Goal: Communication & Community: Answer question/provide support

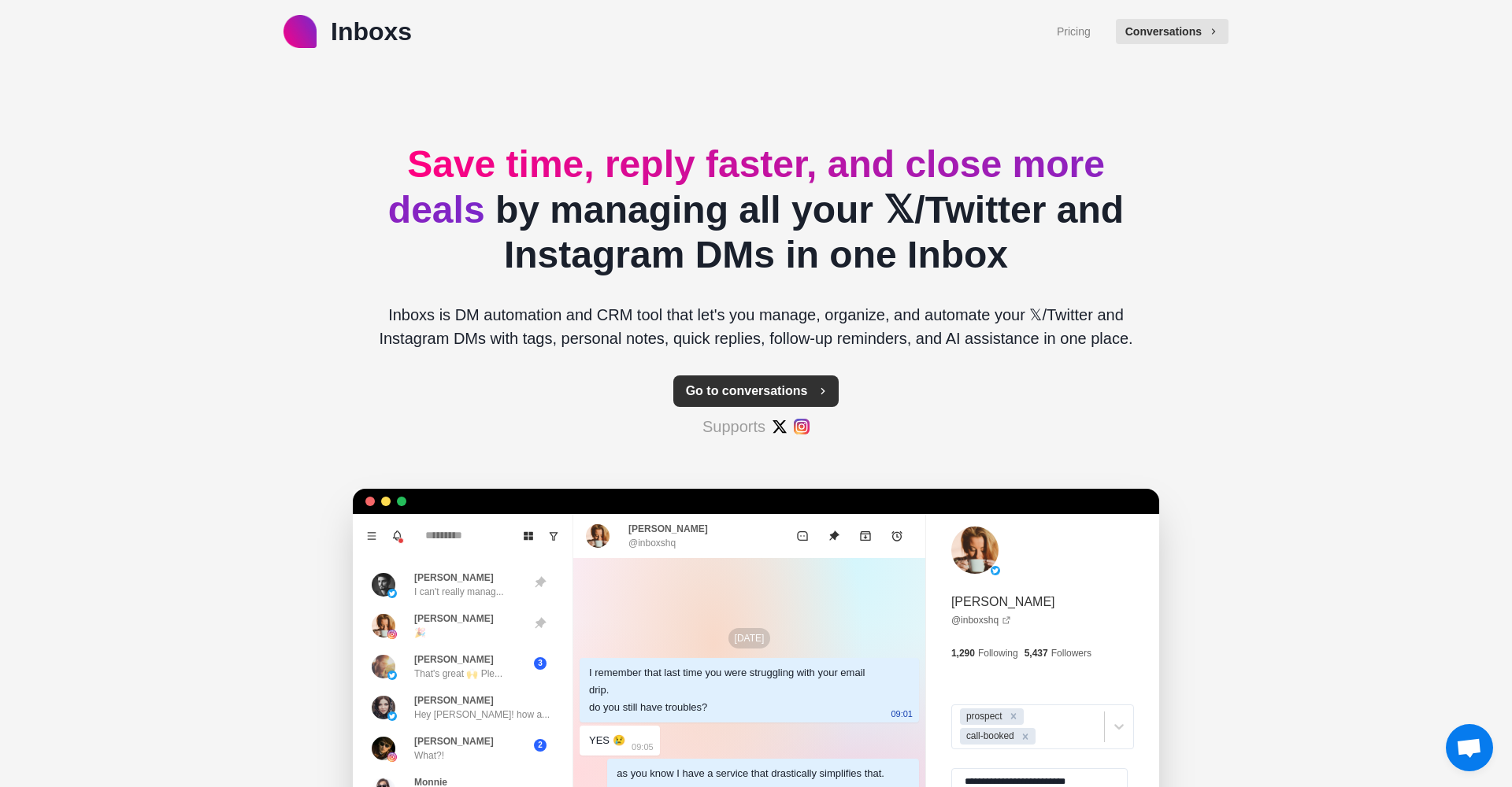
click at [750, 393] on button "Go to conversations" at bounding box center [756, 391] width 166 height 32
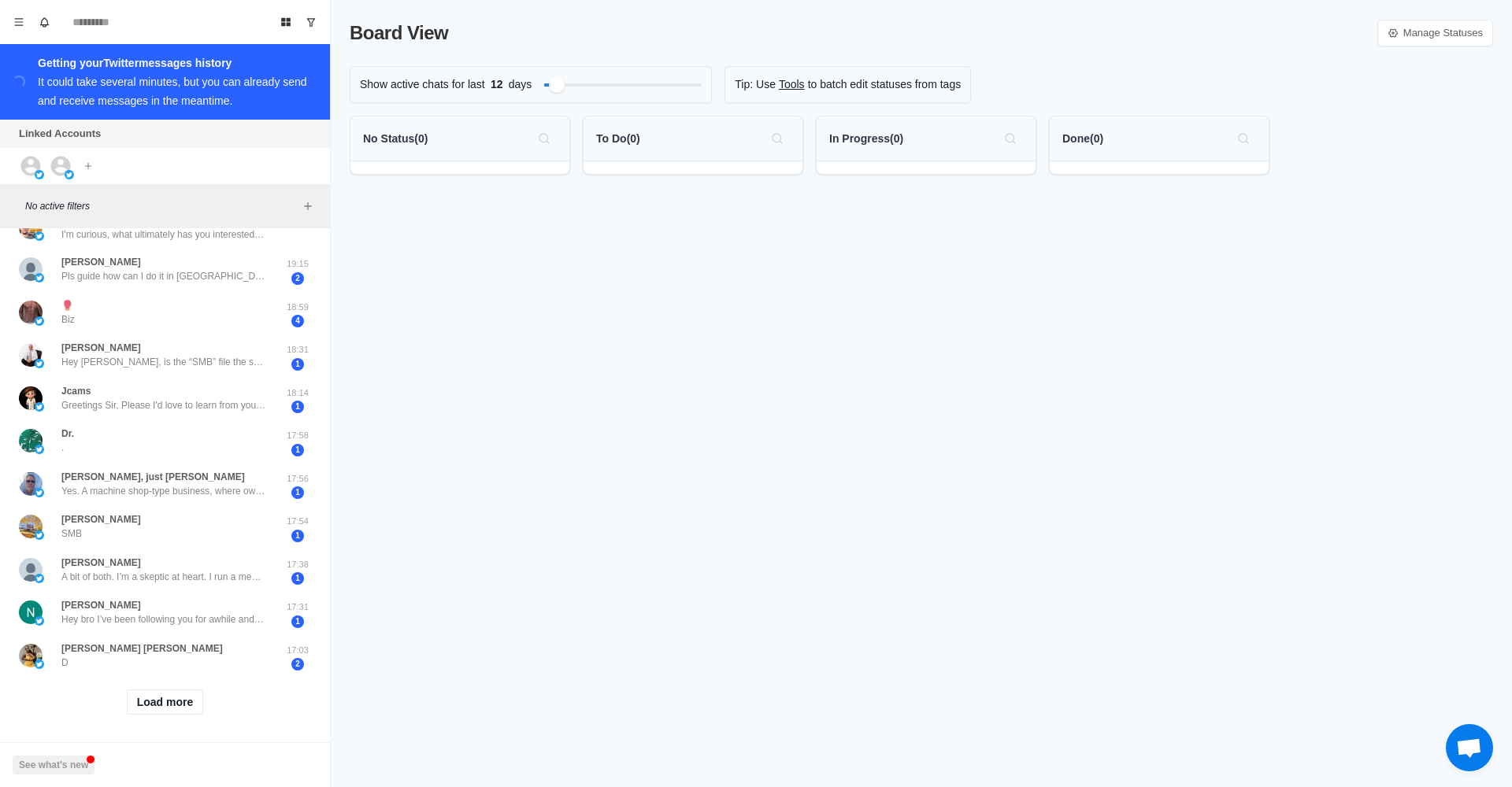
scroll to position [400, 0]
click at [155, 512] on div "[PERSON_NAME] SMB" at bounding box center [148, 527] width 259 height 31
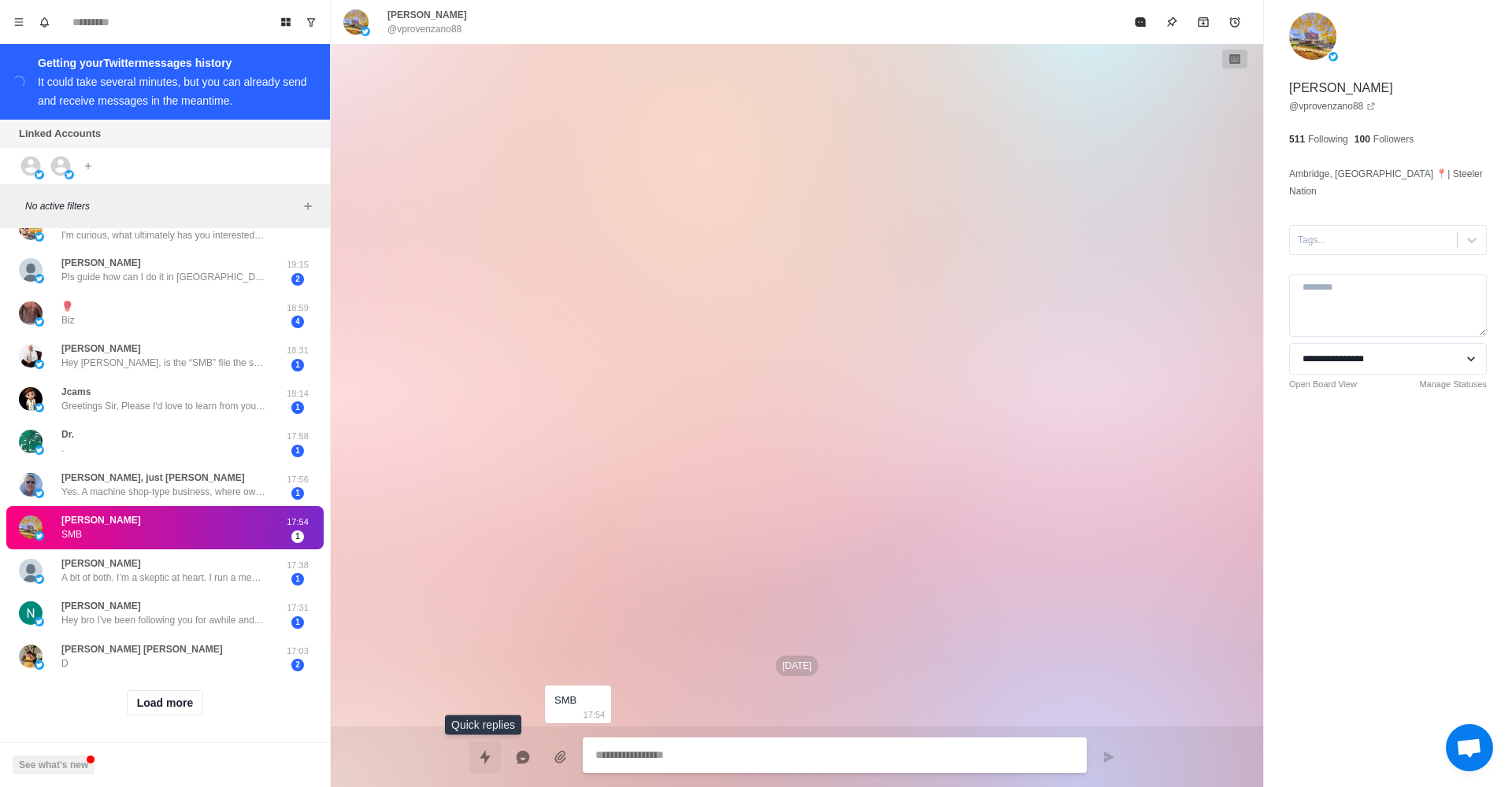
click at [482, 758] on icon "Quick replies" at bounding box center [484, 756] width 10 height 14
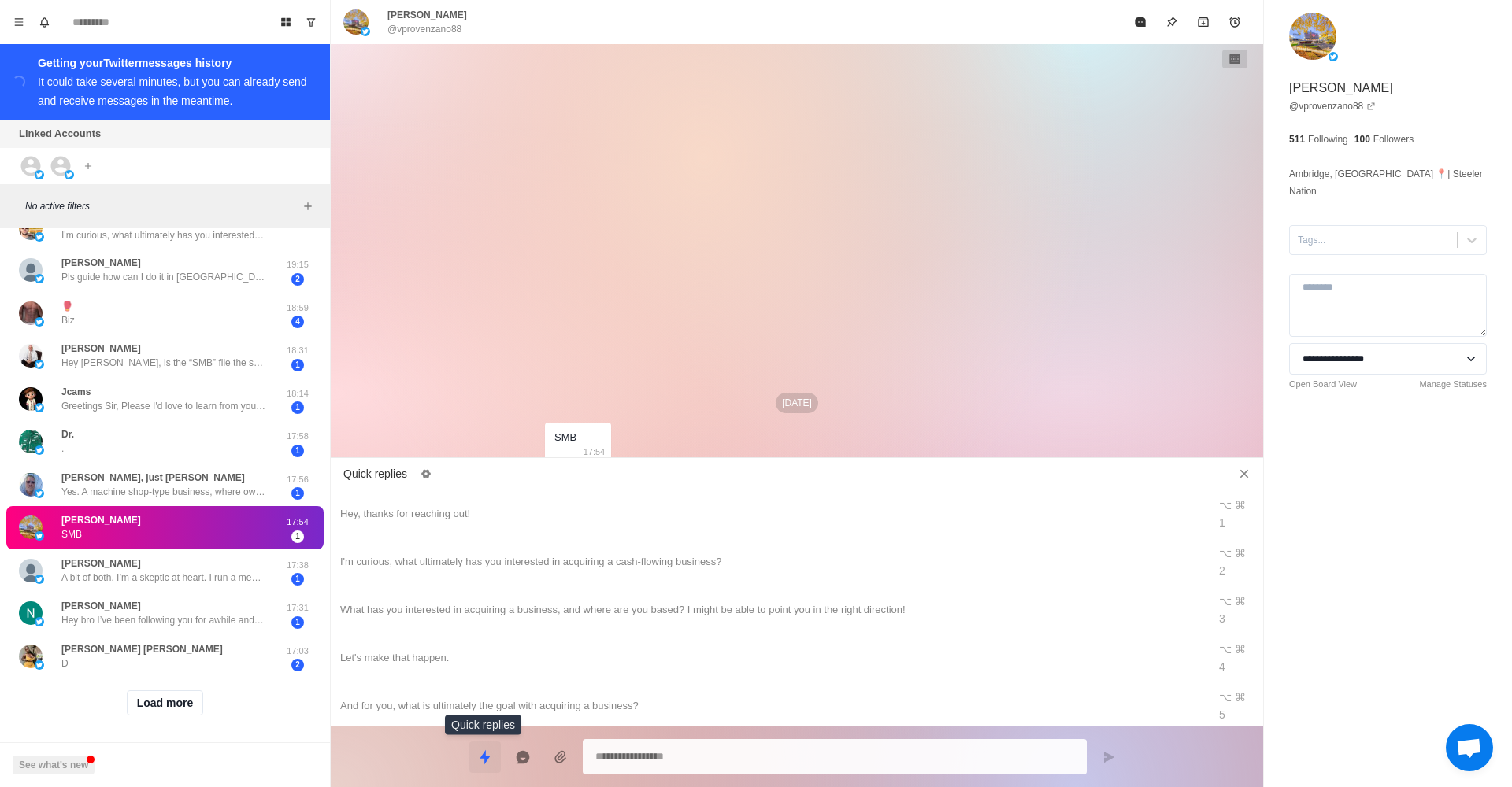
type textarea "*"
click at [511, 506] on div "Hey, thanks for reaching out!" at bounding box center [769, 514] width 858 height 18
type textarea "**********"
drag, startPoint x: 1101, startPoint y: 759, endPoint x: 1019, endPoint y: 699, distance: 101.6
click at [1101, 759] on button "Send message" at bounding box center [1109, 757] width 32 height 32
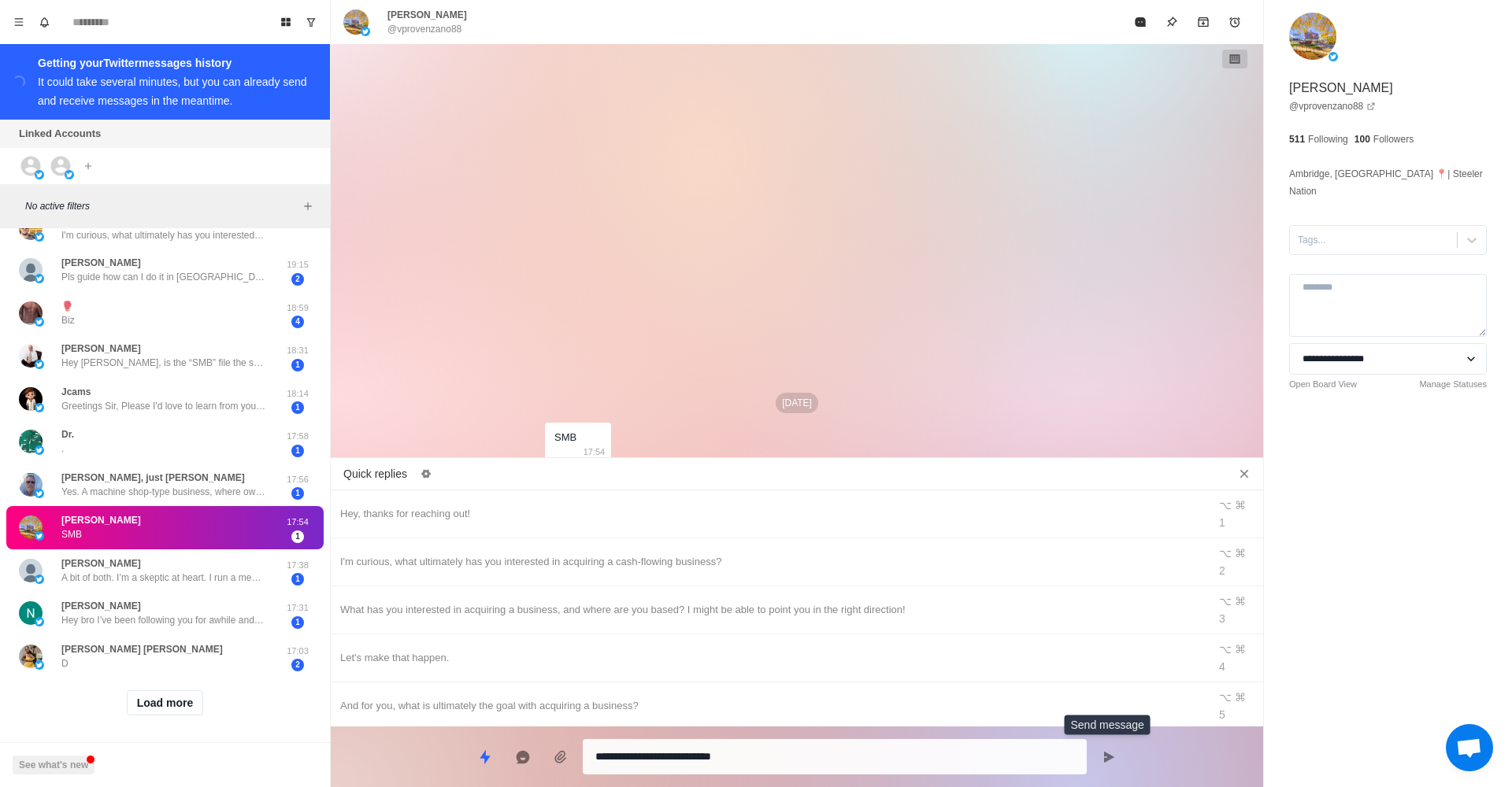
type textarea "*"
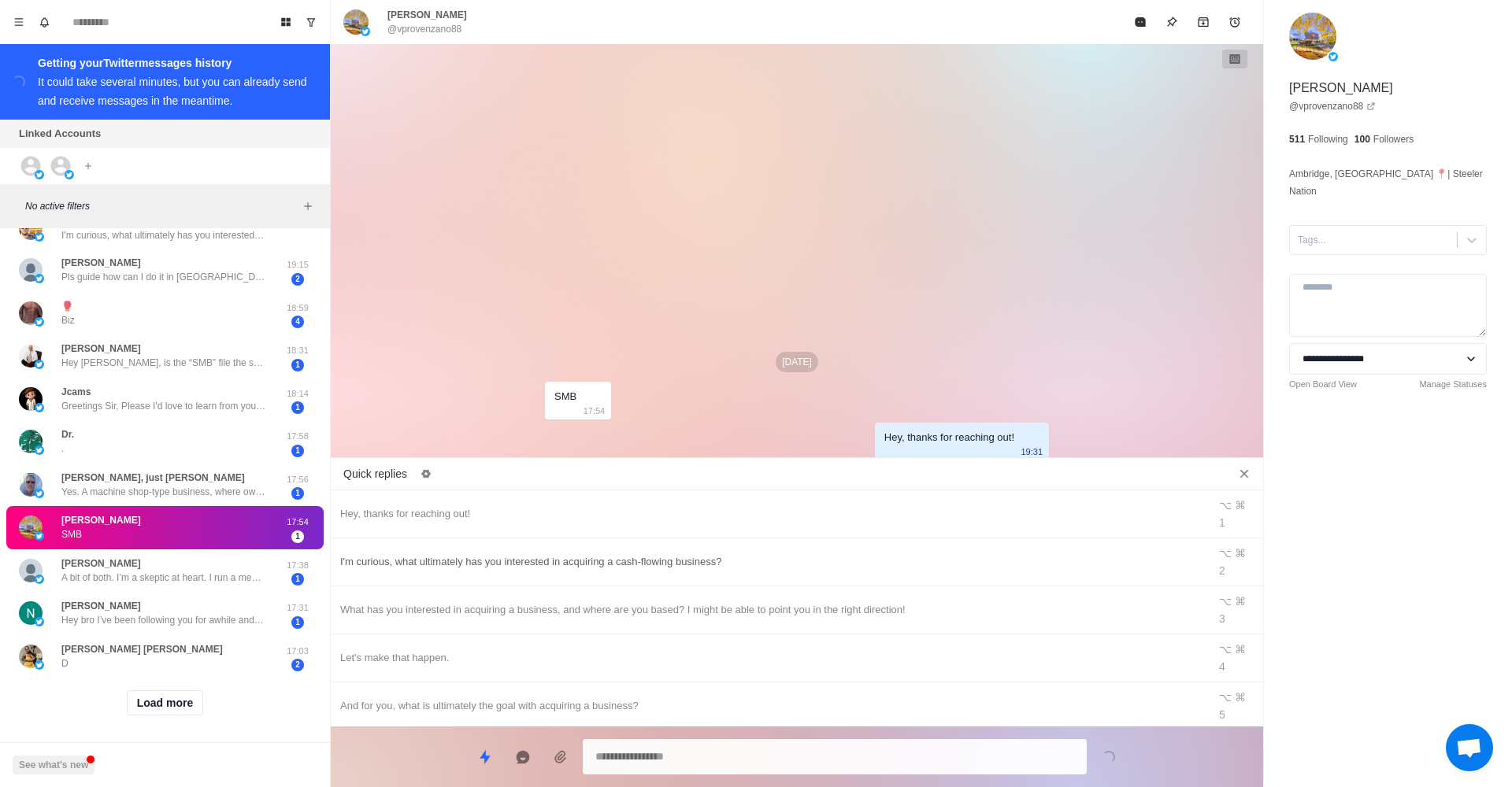
click at [813, 553] on div "I'm curious, what ultimately has you interested in acquiring a cash-flowing bus…" at bounding box center [769, 562] width 858 height 18
type textarea "**********"
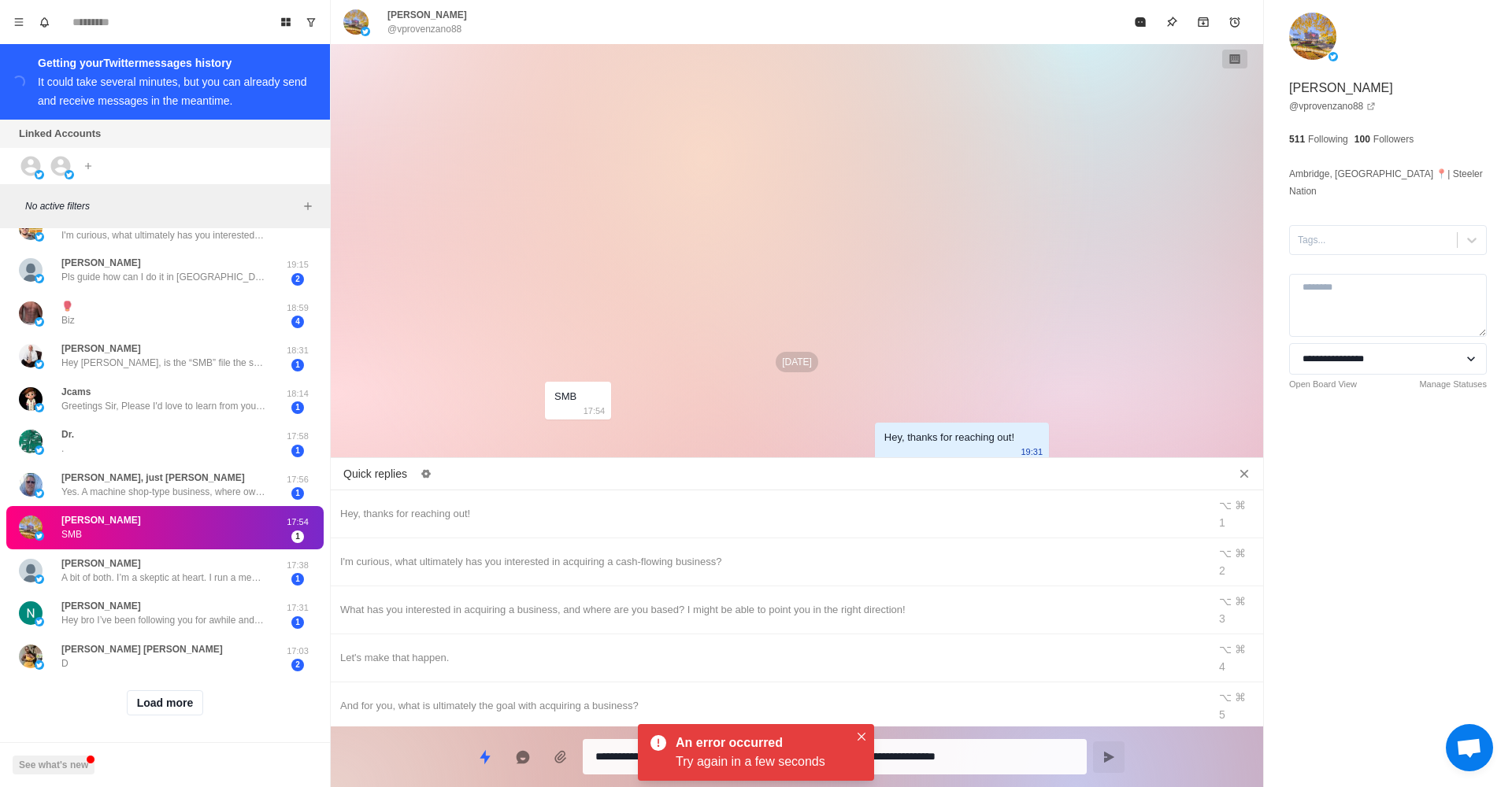
click at [1110, 761] on icon "Send message" at bounding box center [1109, 757] width 13 height 13
type textarea "*"
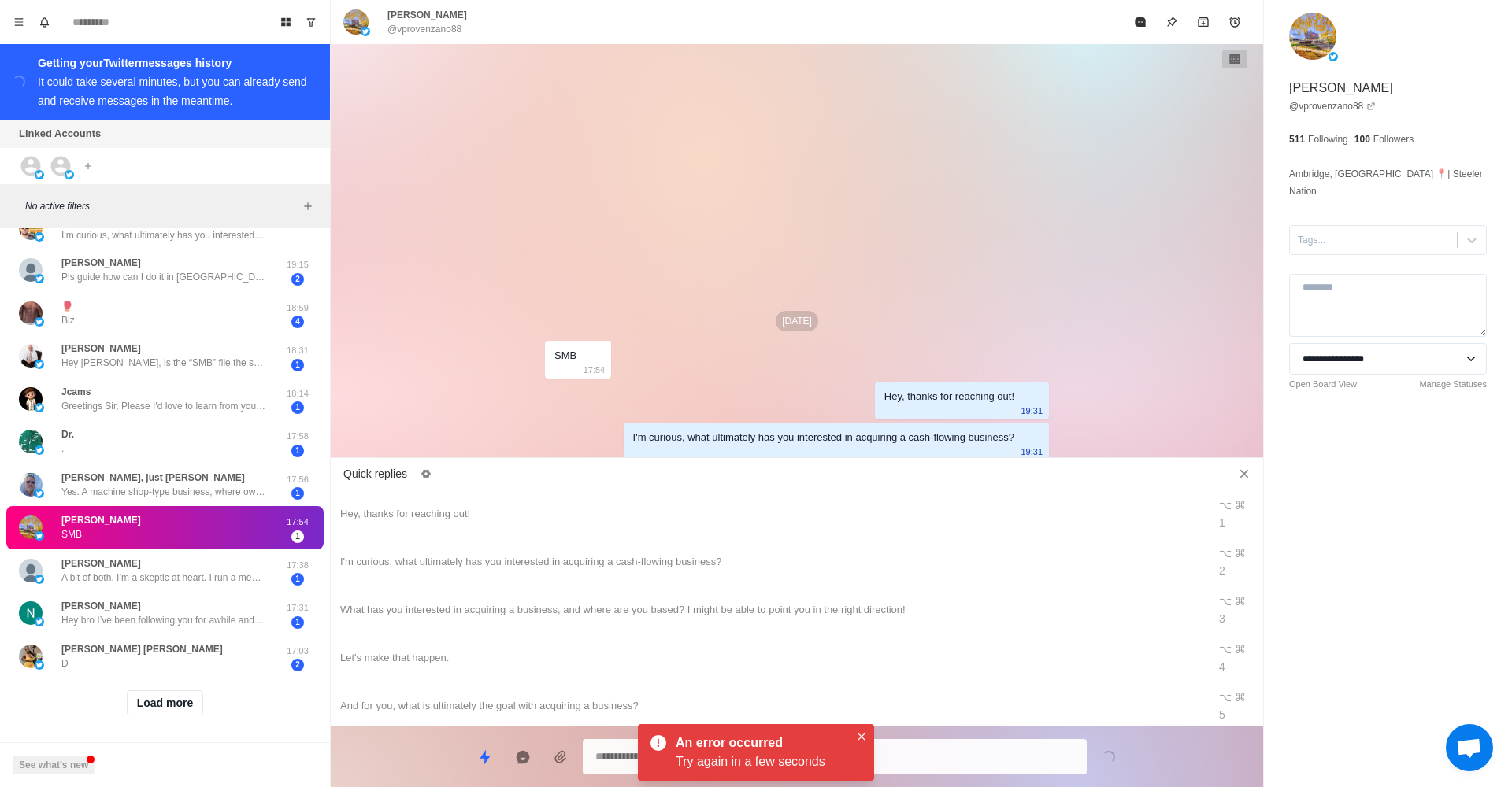
click at [1249, 475] on icon "Close quick replies" at bounding box center [1244, 473] width 16 height 16
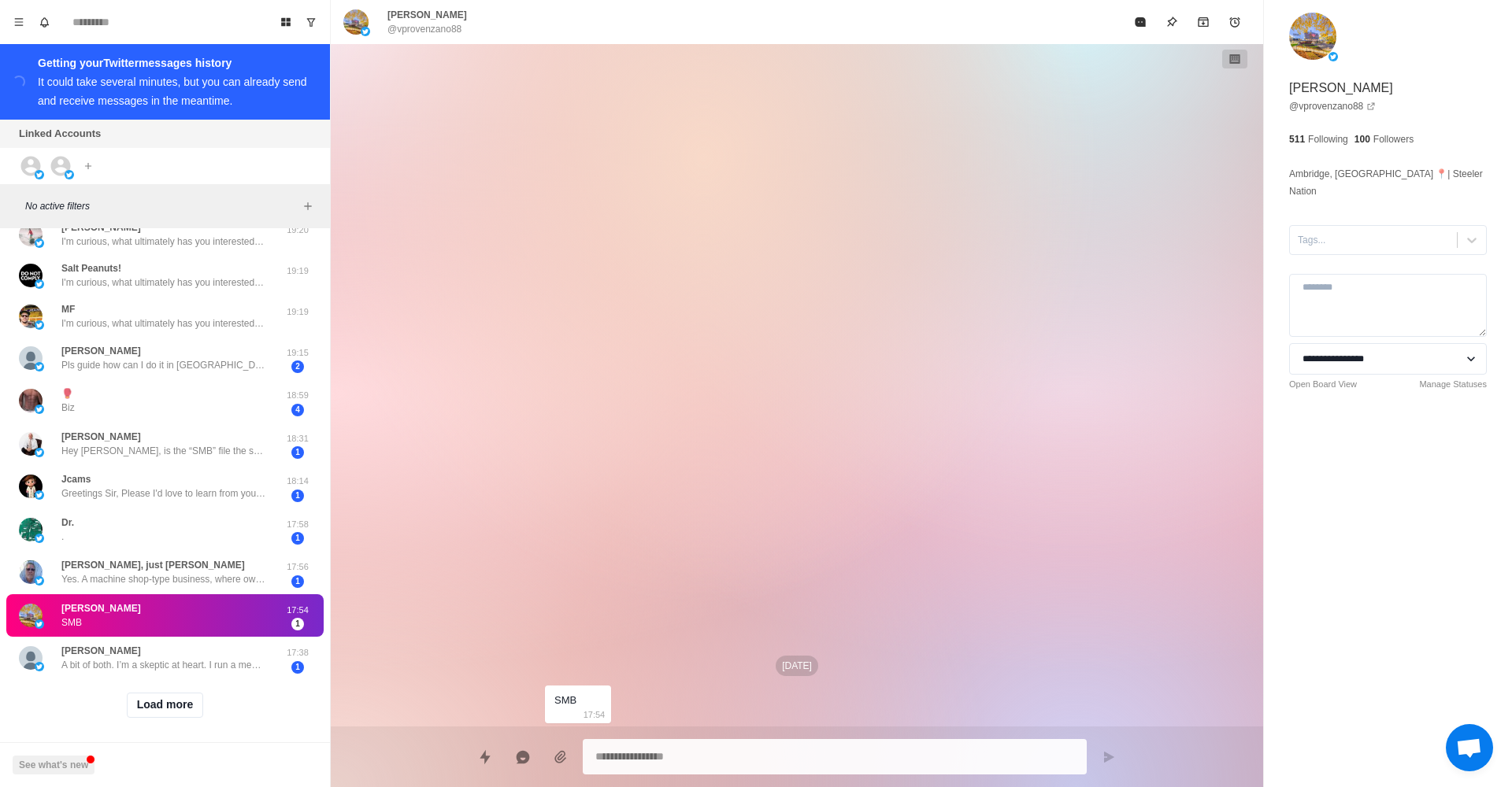
type textarea "*"
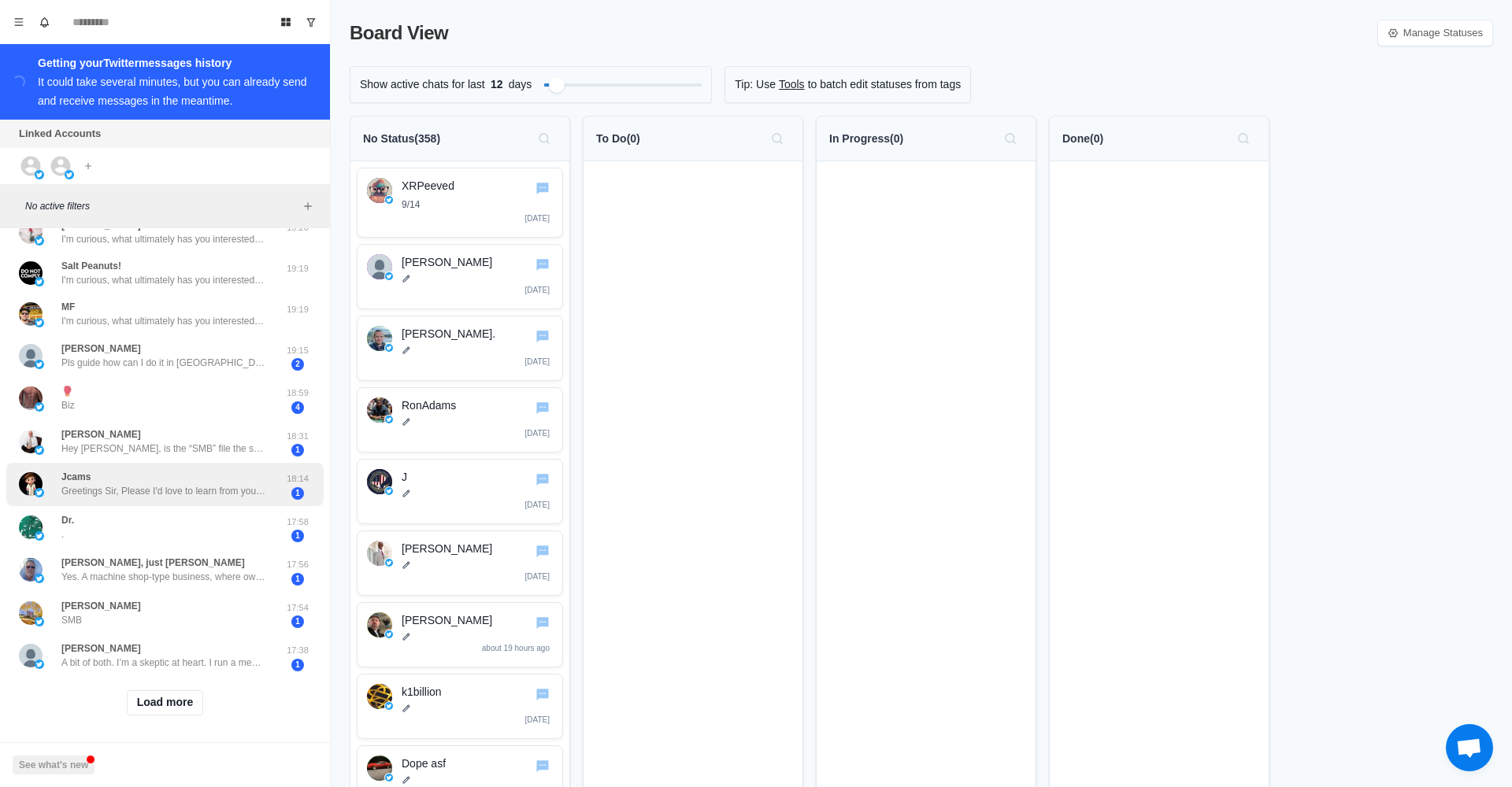
scroll to position [402, 0]
click at [157, 691] on button "Load more" at bounding box center [165, 703] width 77 height 25
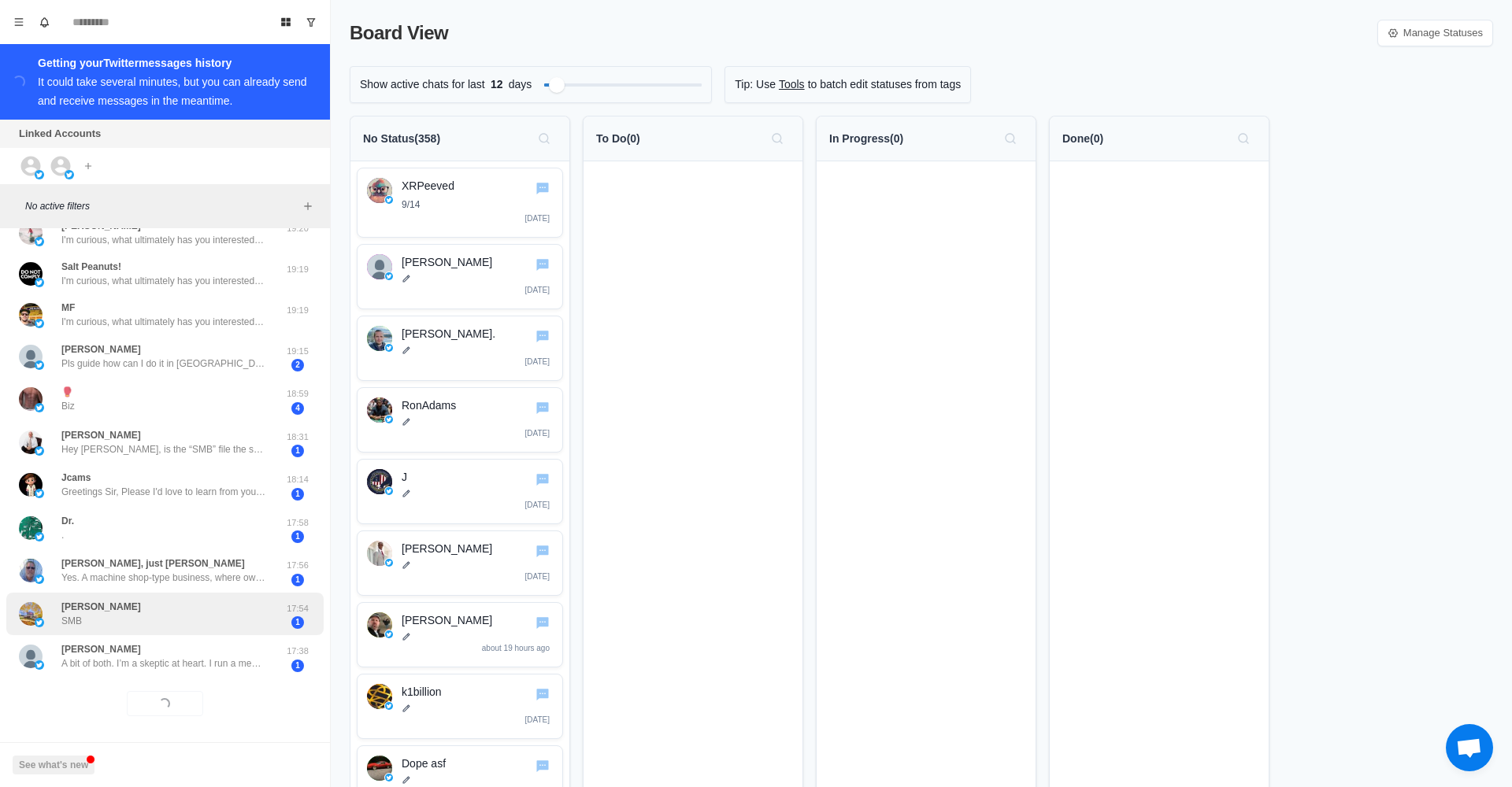
drag, startPoint x: 186, startPoint y: 606, endPoint x: 201, endPoint y: 605, distance: 15.0
click at [186, 606] on div "[PERSON_NAME] SMB" at bounding box center [148, 614] width 259 height 31
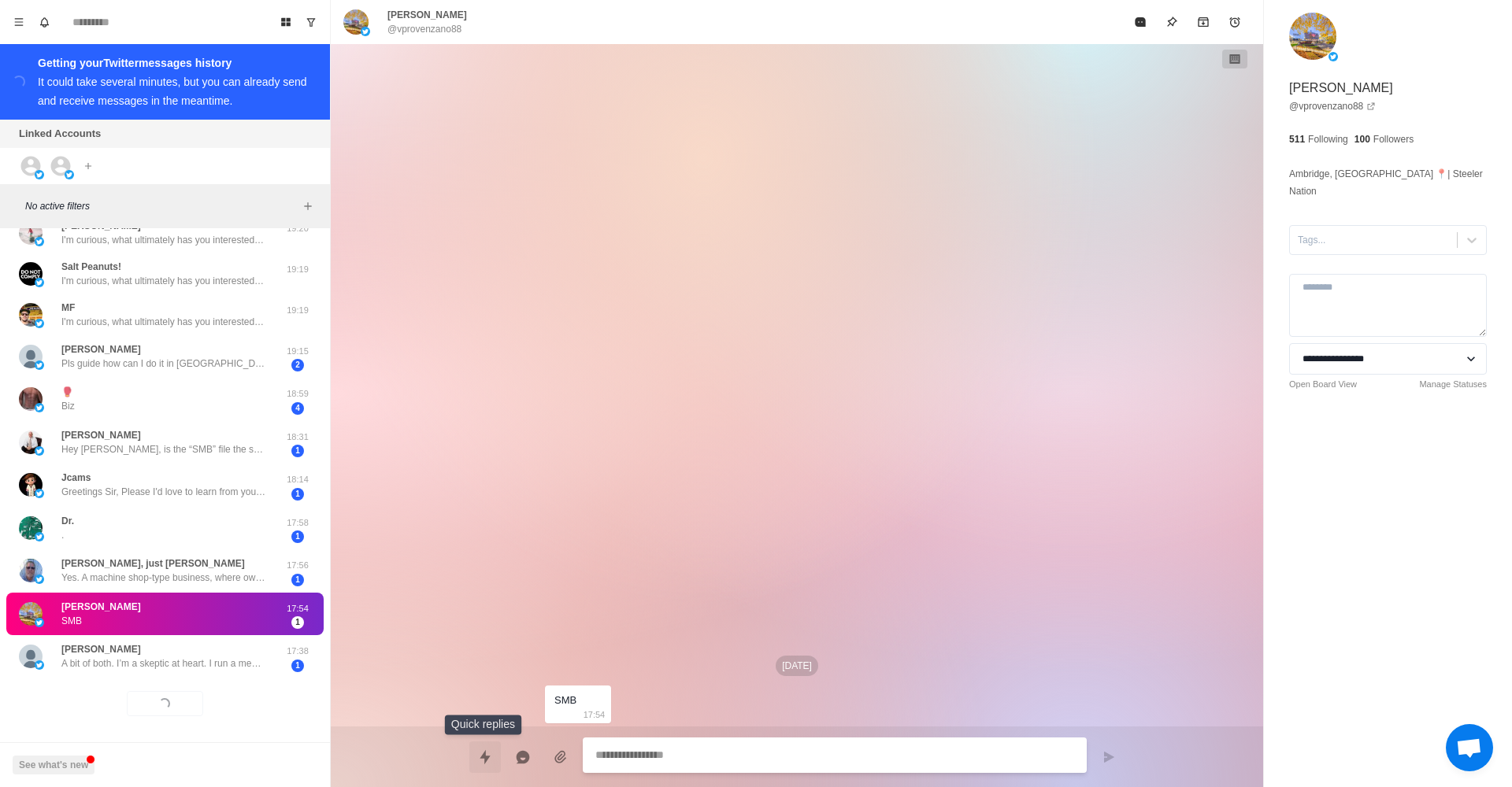
click at [481, 753] on icon "Quick replies" at bounding box center [484, 757] width 16 height 16
type textarea "*"
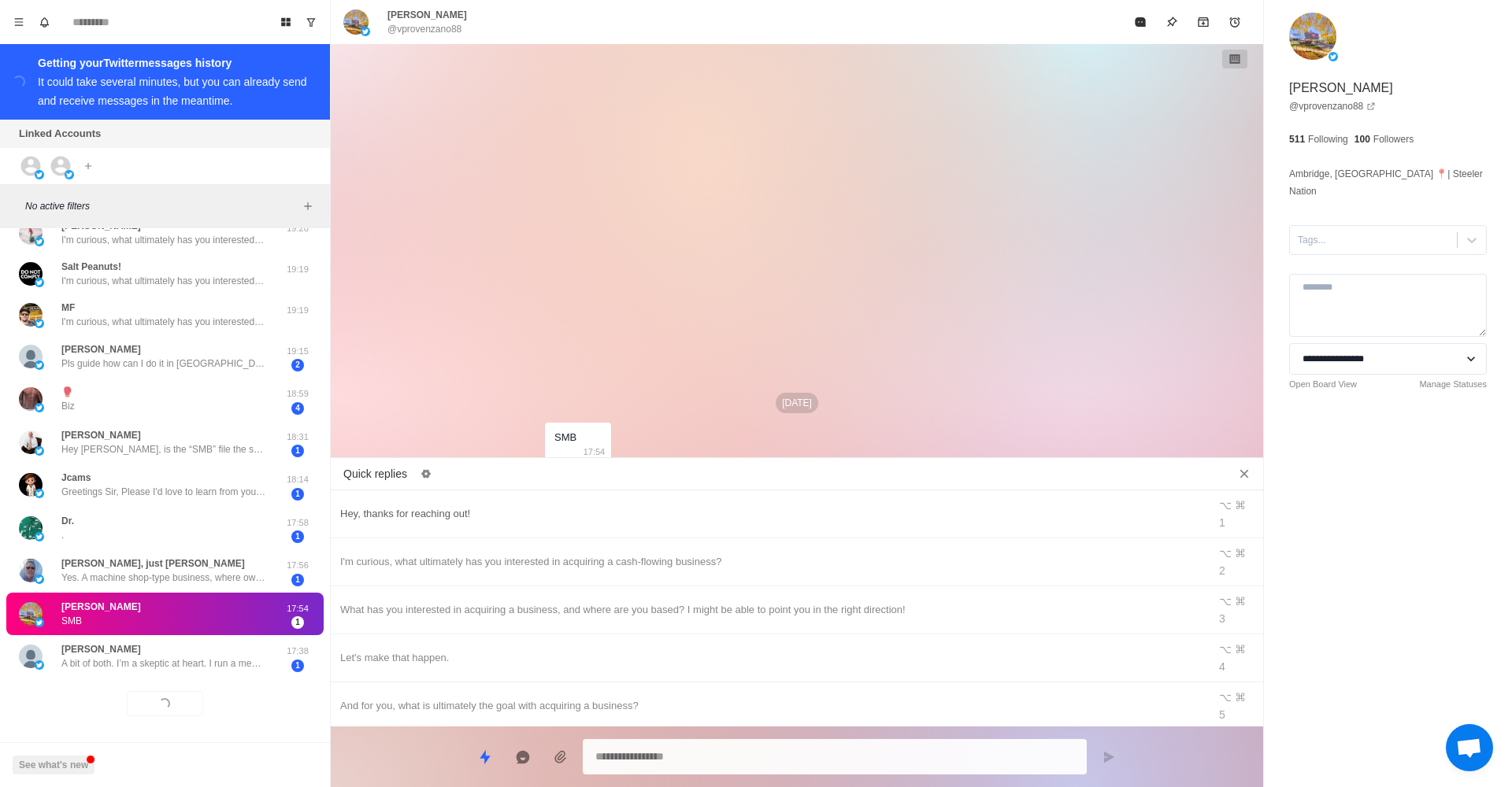
click at [557, 507] on div "Hey, thanks for reaching out!" at bounding box center [769, 514] width 858 height 18
type textarea "**********"
click at [1110, 742] on button "Send message" at bounding box center [1109, 757] width 32 height 32
type textarea "*"
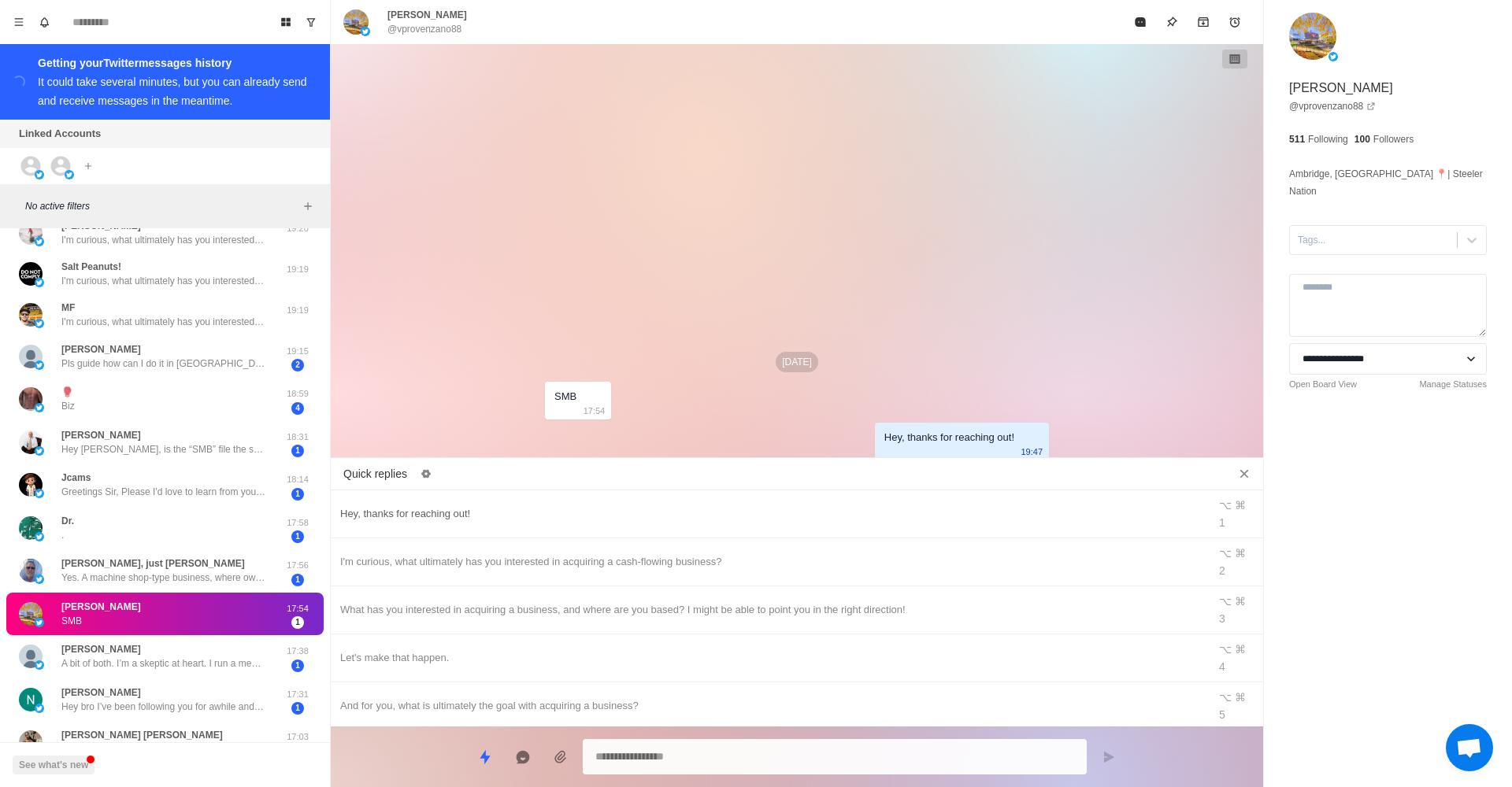
type textarea "*"
drag, startPoint x: 695, startPoint y: 534, endPoint x: 750, endPoint y: 541, distance: 55.4
click at [695, 553] on div "I'm curious, what ultimately has you interested in acquiring a cash-flowing bus…" at bounding box center [769, 562] width 858 height 18
type textarea "**********"
click at [1111, 765] on button "Send message" at bounding box center [1109, 757] width 32 height 32
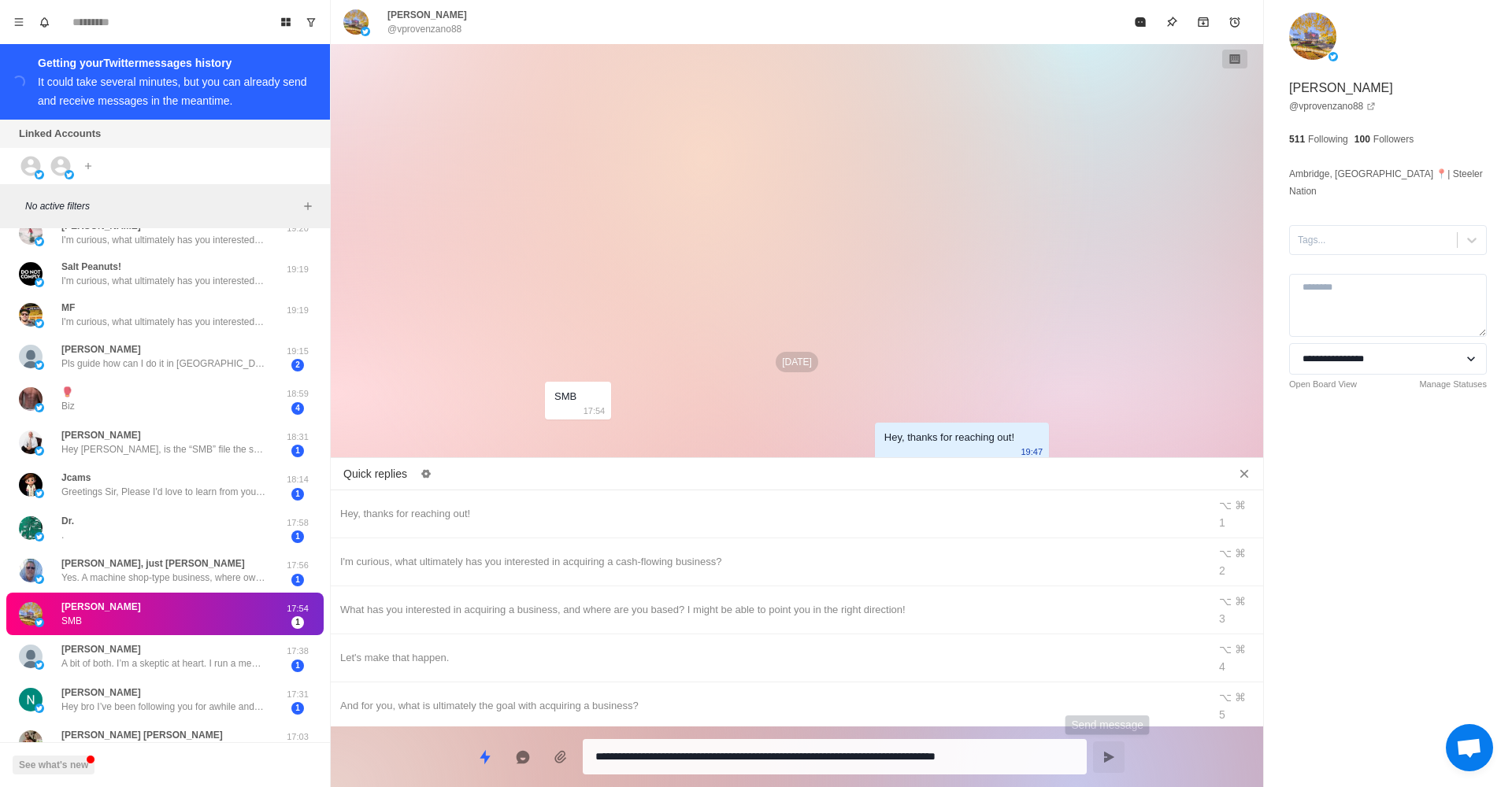
type textarea "*"
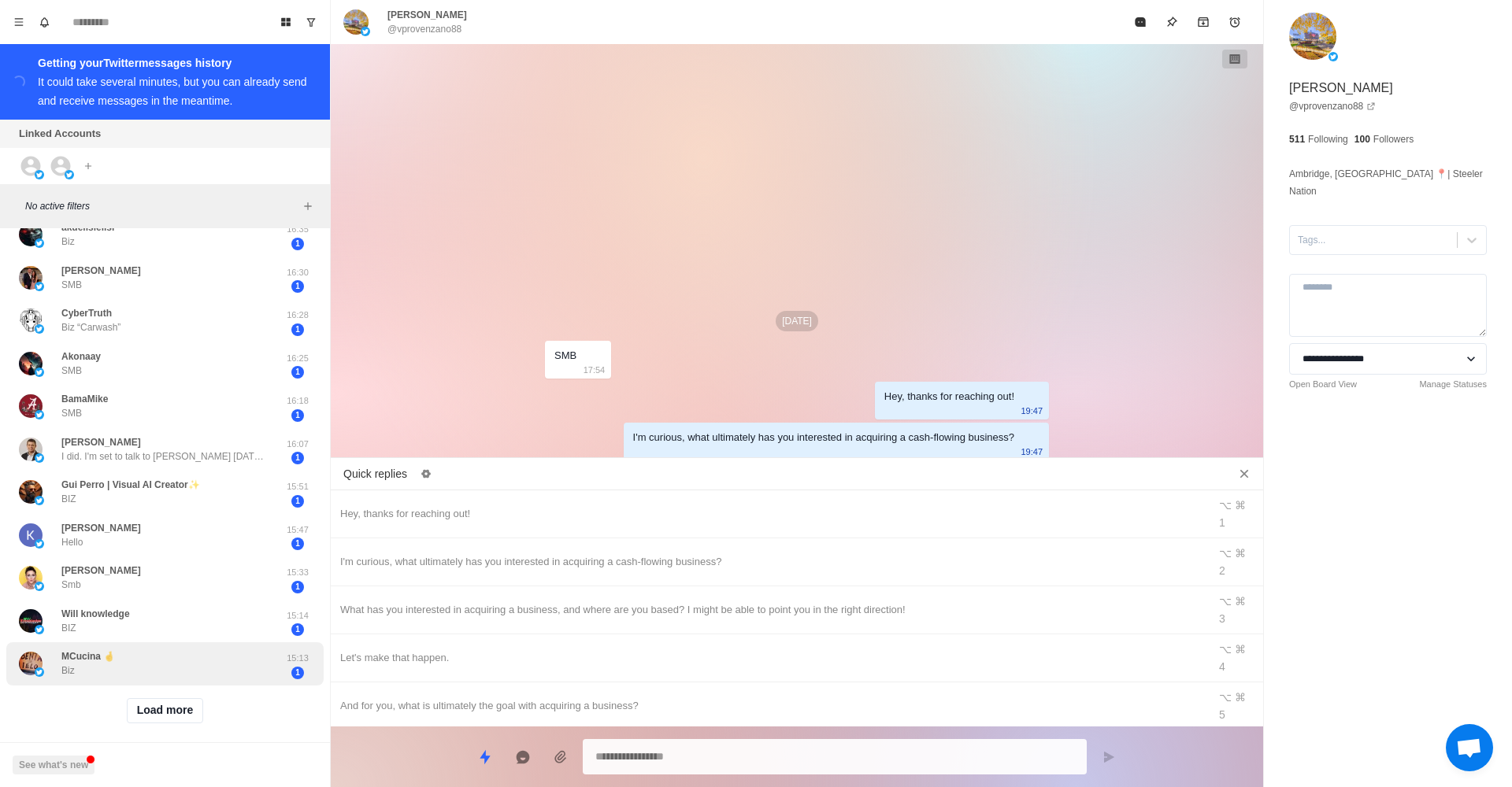
scroll to position [1253, 0]
click at [185, 660] on div "MCucina 🤞 Biz" at bounding box center [148, 664] width 259 height 31
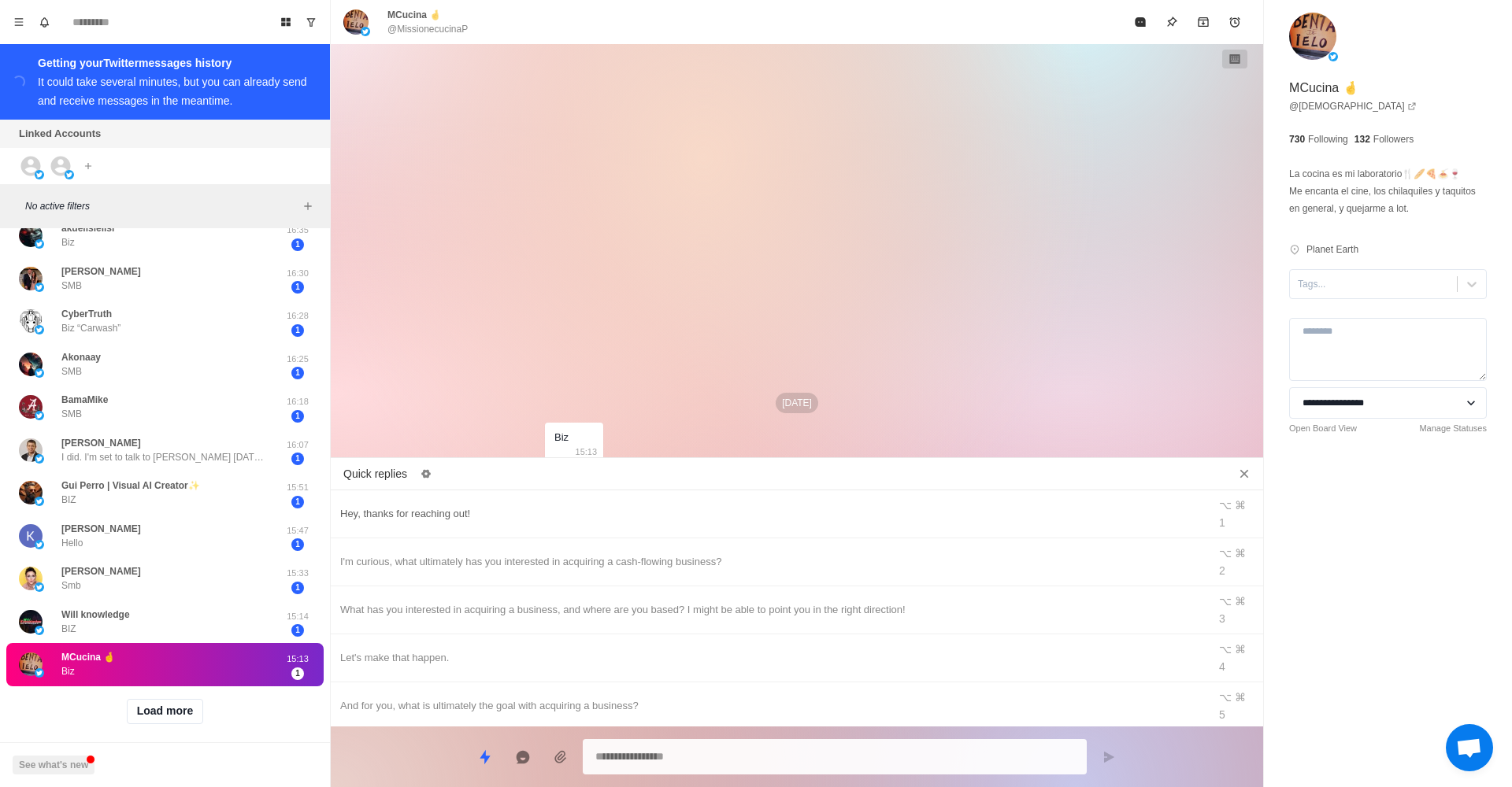
type textarea "*"
click at [552, 506] on div "Hey, thanks for reaching out!" at bounding box center [769, 514] width 858 height 18
type textarea "**********"
click at [1101, 754] on button "Send message" at bounding box center [1109, 757] width 32 height 32
type textarea "*"
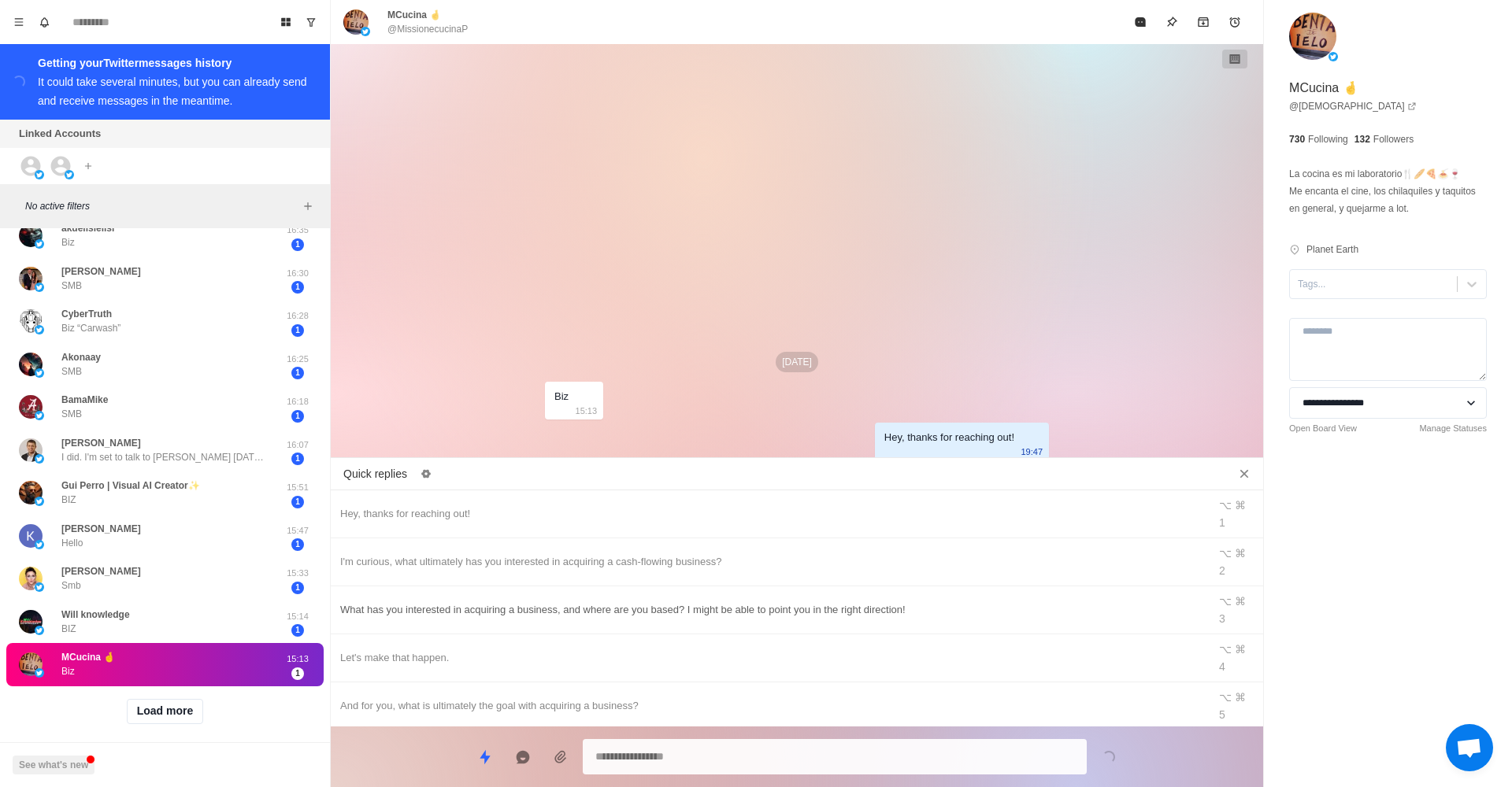
drag, startPoint x: 684, startPoint y: 532, endPoint x: 748, endPoint y: 554, distance: 67.7
click at [685, 553] on div "I'm curious, what ultimately has you interested in acquiring a cash-flowing bus…" at bounding box center [769, 562] width 858 height 18
type textarea "**********"
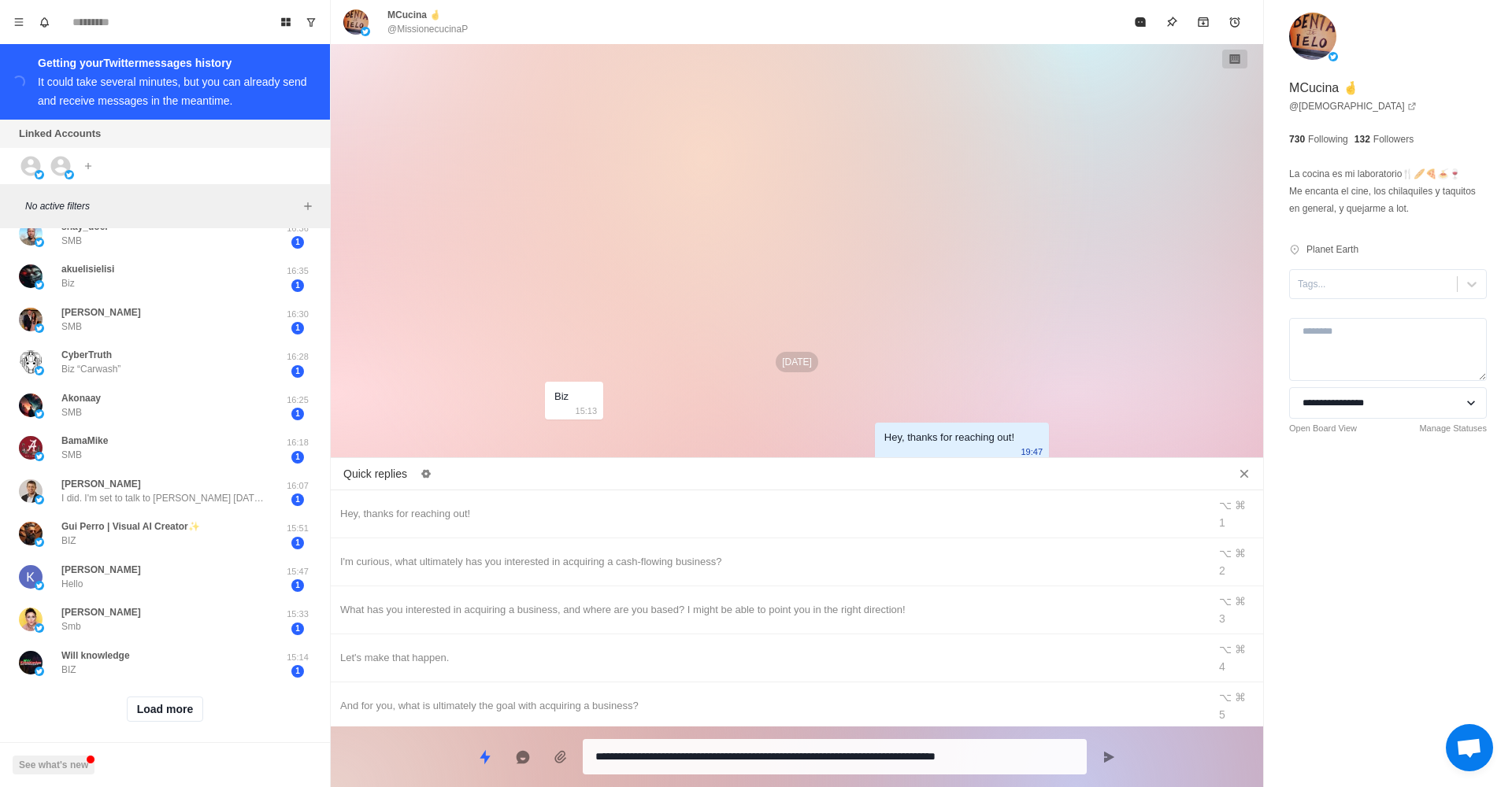
scroll to position [1251, 0]
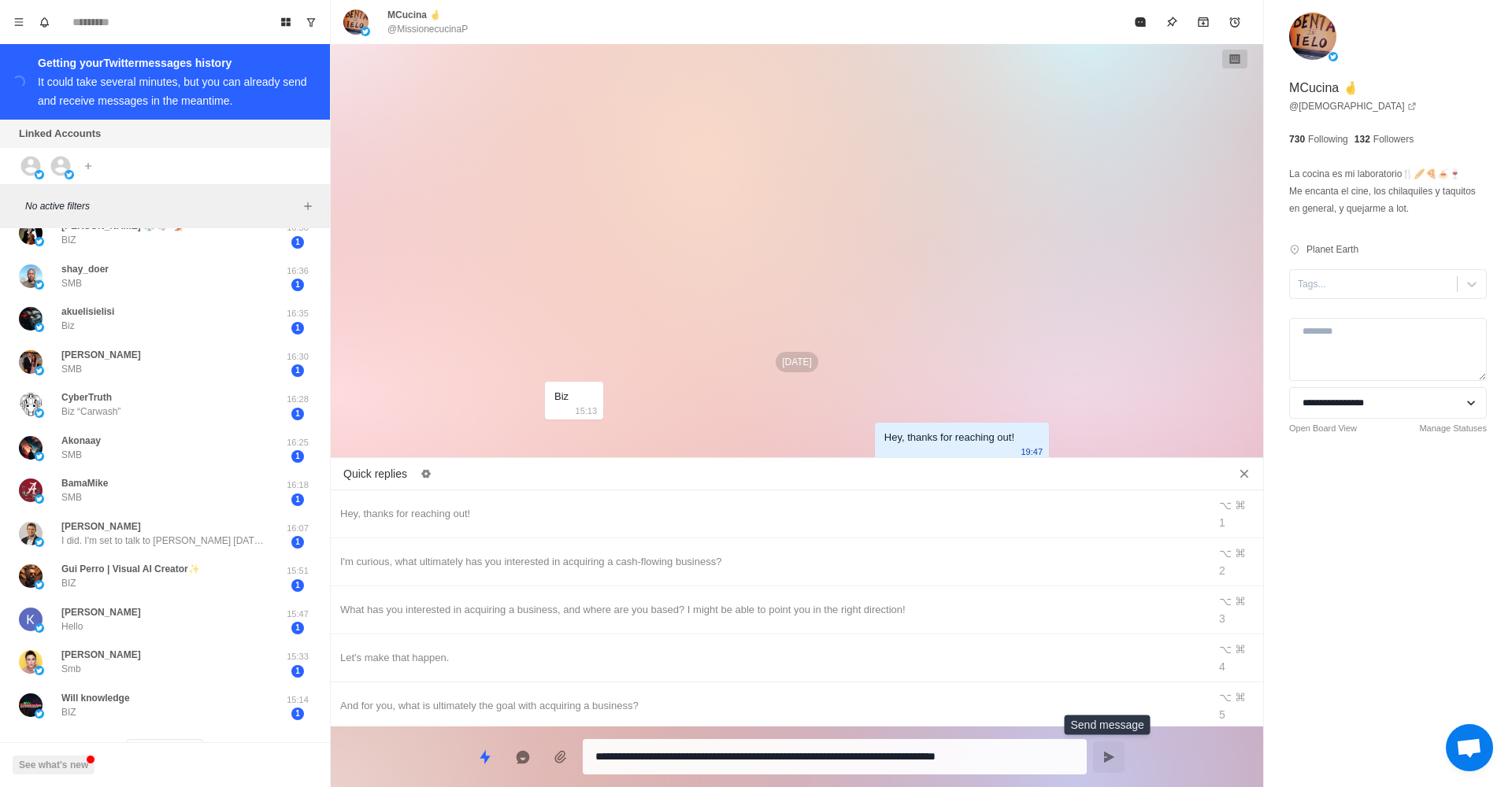
click at [1099, 754] on button "Send message" at bounding box center [1109, 757] width 32 height 32
type textarea "*"
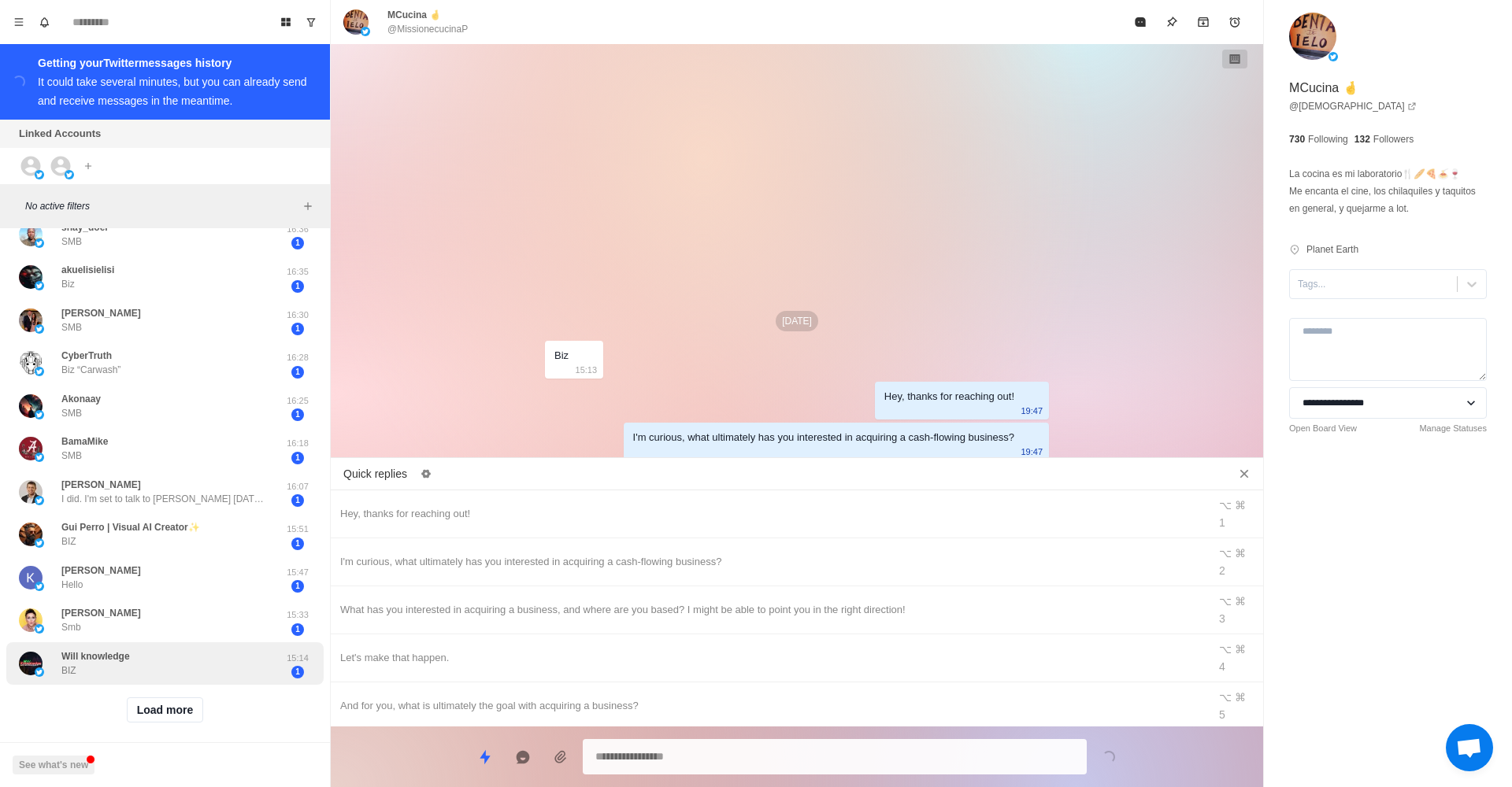
scroll to position [1292, 0]
click at [129, 664] on div "Will knowledge BIZ" at bounding box center [96, 664] width 69 height 28
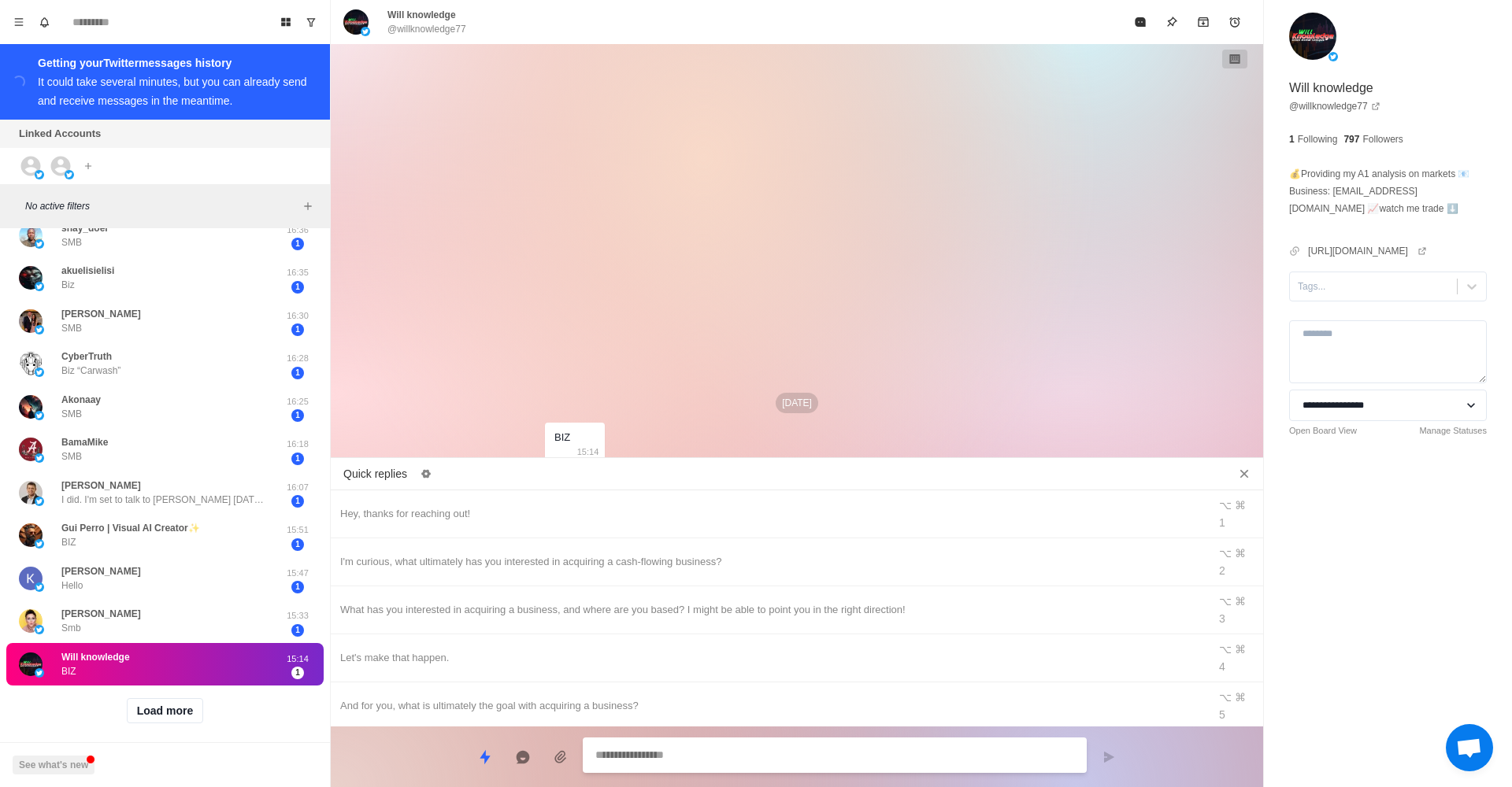
type textarea "*"
click at [628, 506] on div "Hey, thanks for reaching out!" at bounding box center [769, 514] width 858 height 18
type textarea "**********"
click at [1110, 753] on icon "Send message" at bounding box center [1109, 757] width 13 height 13
type textarea "*"
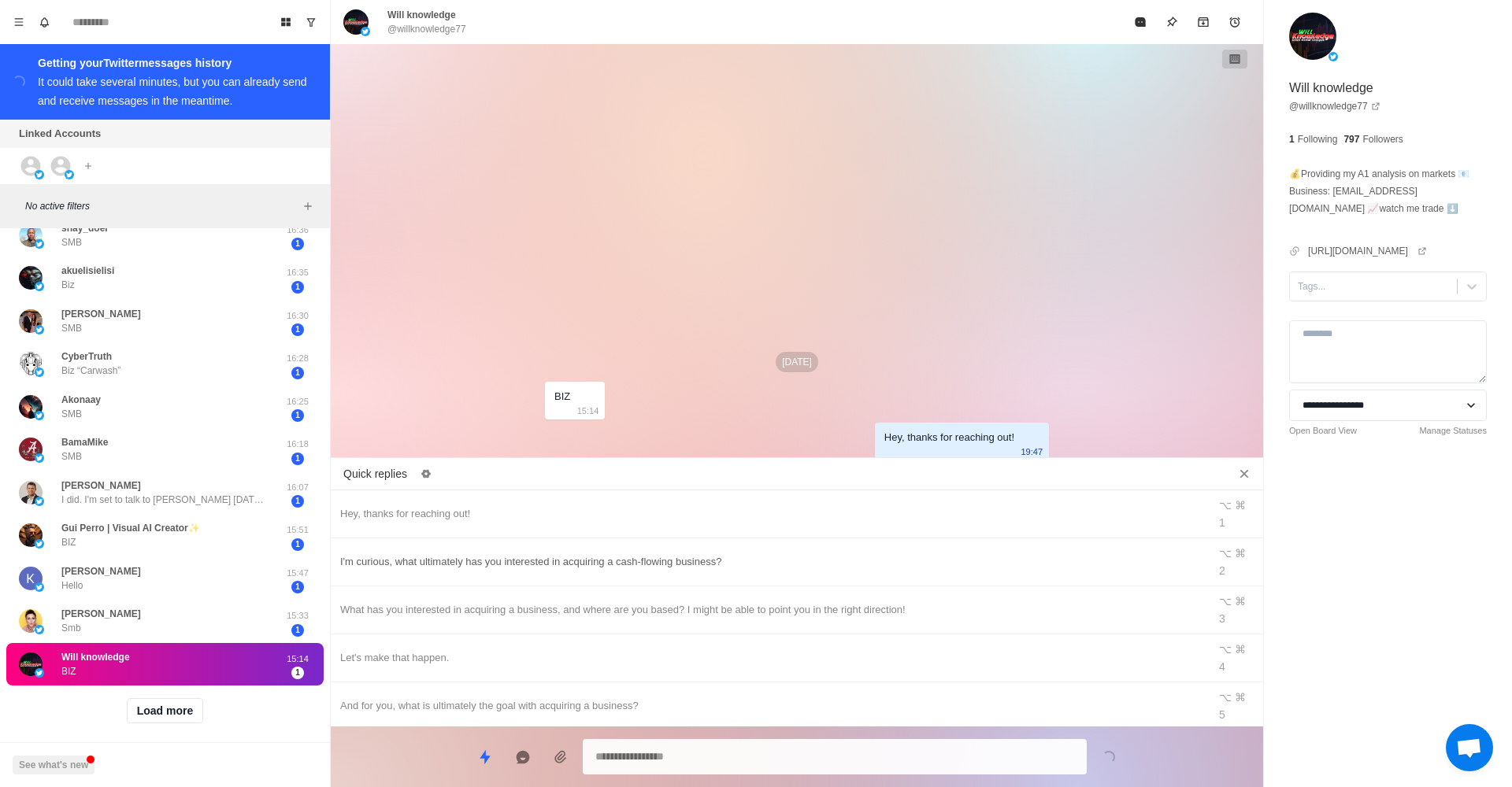
click at [705, 553] on div "I'm curious, what ultimately has you interested in acquiring a cash-flowing bus…" at bounding box center [769, 562] width 858 height 18
type textarea "**********"
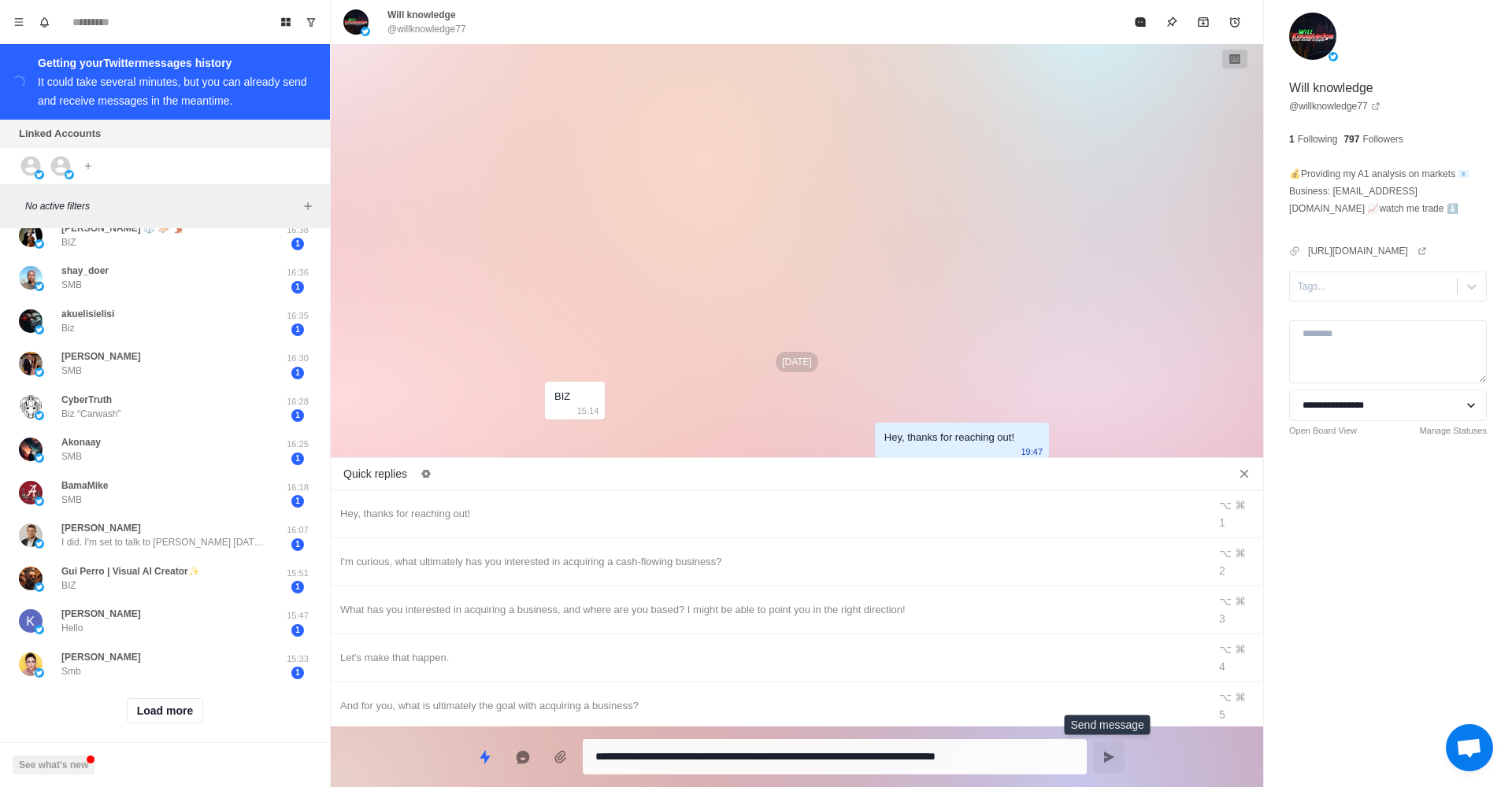
click at [1103, 761] on icon "Send message" at bounding box center [1109, 757] width 13 height 13
type textarea "*"
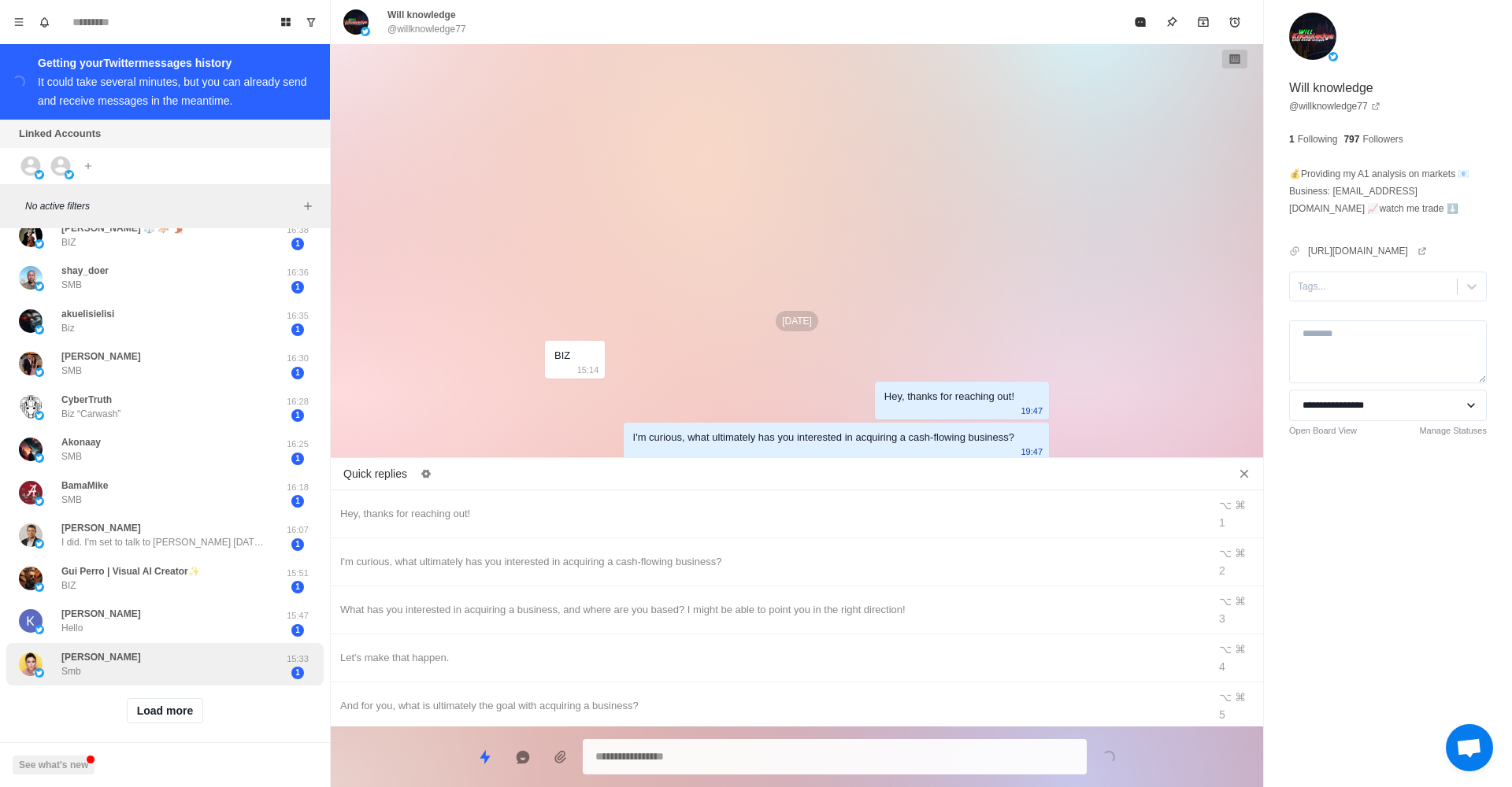
click at [296, 667] on span "1" at bounding box center [298, 673] width 13 height 13
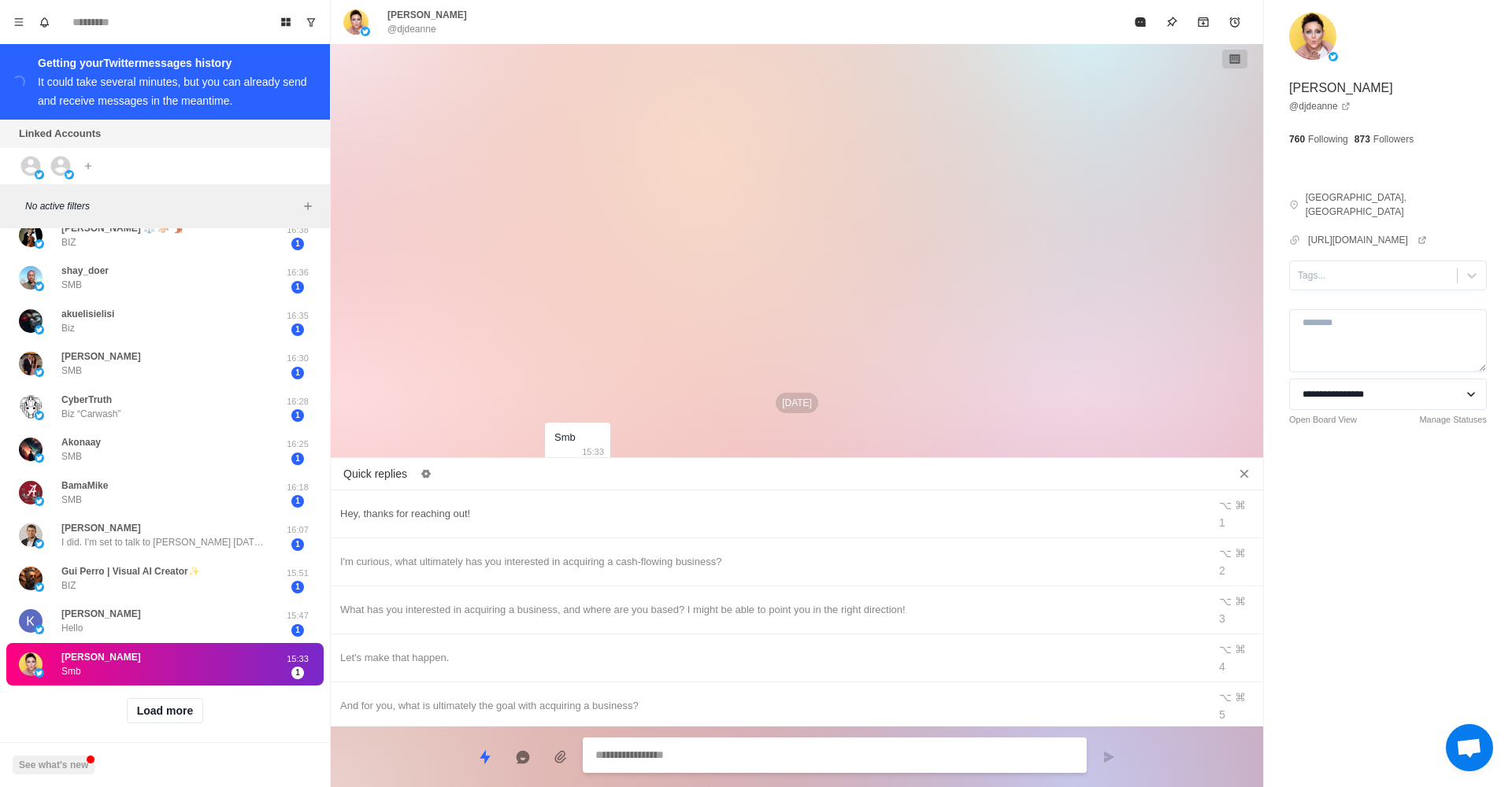
type textarea "*"
click at [492, 506] on div "Hey, thanks for reaching out!" at bounding box center [769, 514] width 858 height 18
type textarea "**********"
drag, startPoint x: 1106, startPoint y: 752, endPoint x: 1054, endPoint y: 725, distance: 58.6
click at [1106, 751] on icon "Send message" at bounding box center [1109, 757] width 13 height 13
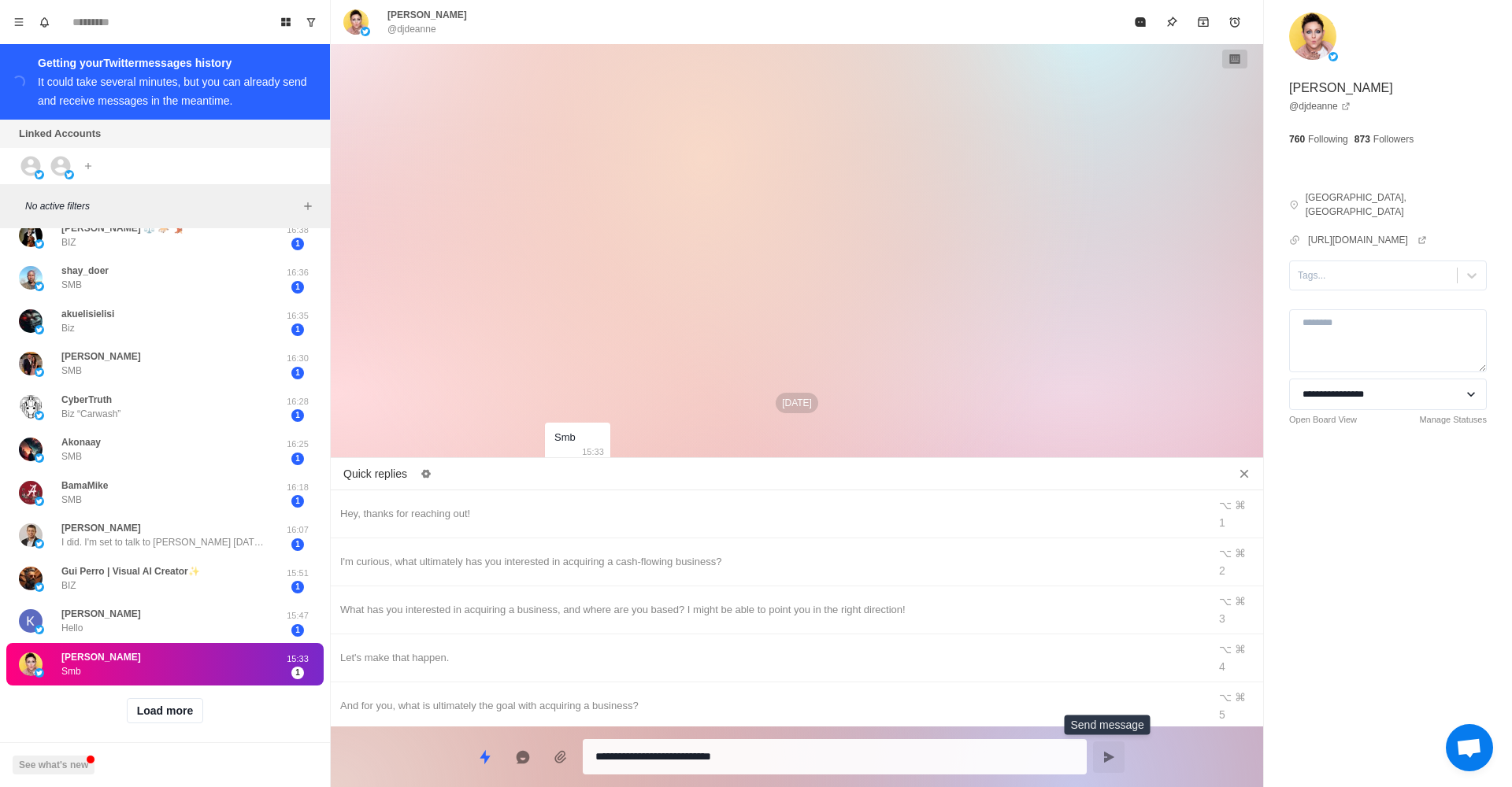
type textarea "*"
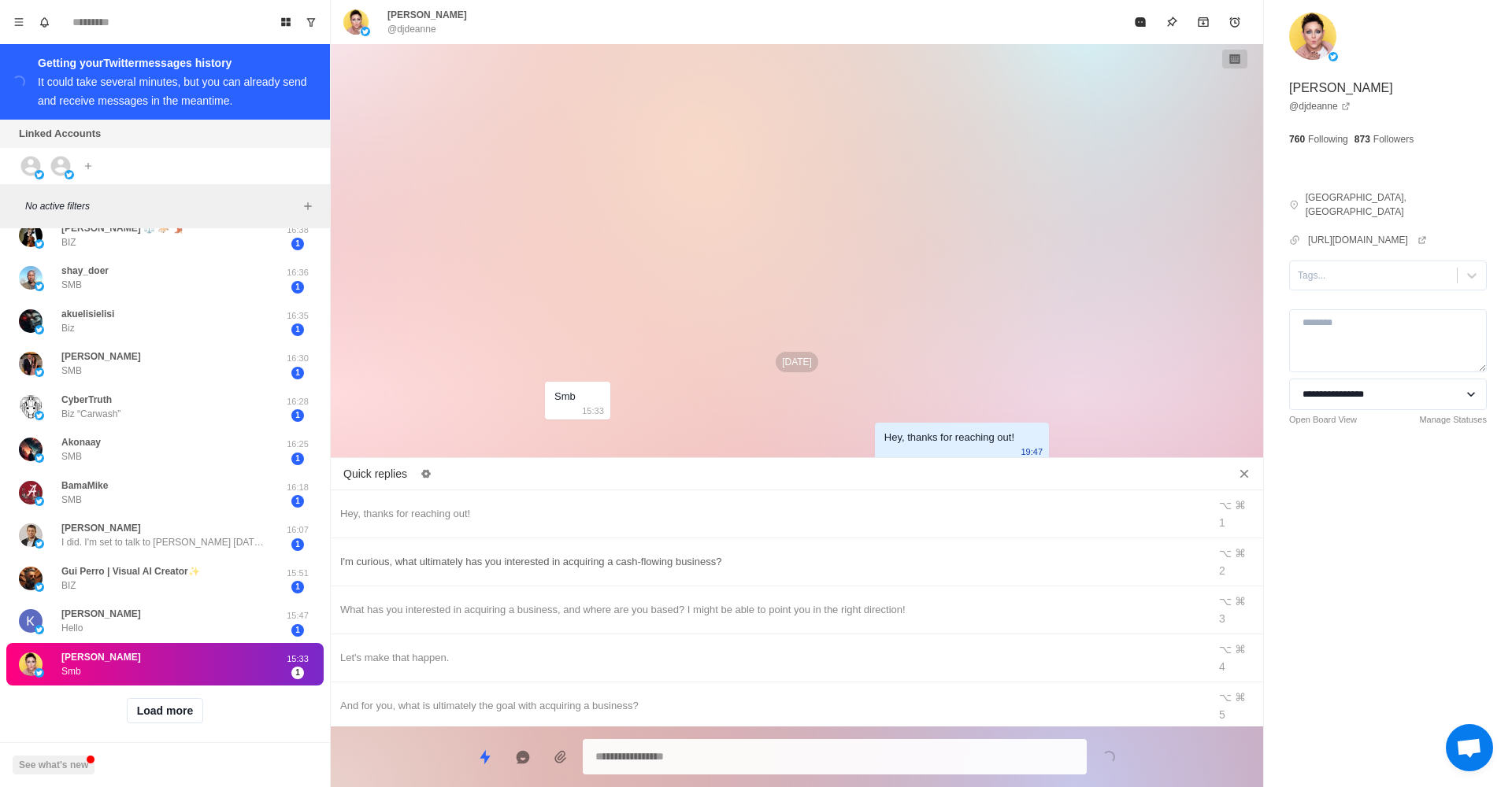
click at [765, 553] on div "I'm curious, what ultimately has you interested in acquiring a cash-flowing bus…" at bounding box center [769, 562] width 858 height 18
type textarea "**********"
click at [1112, 764] on button "Send message" at bounding box center [1109, 757] width 32 height 32
type textarea "*"
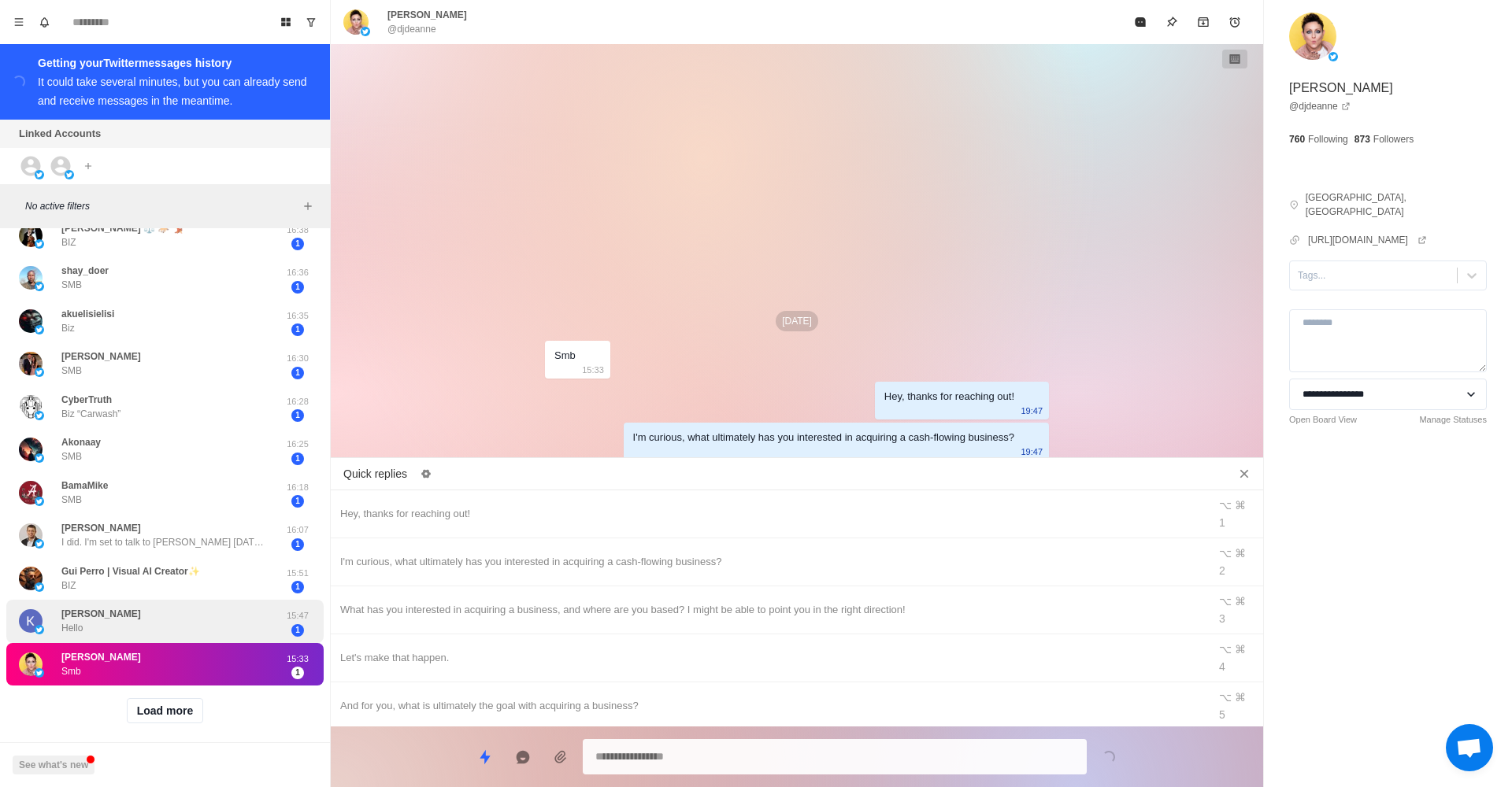
click at [281, 624] on div "1" at bounding box center [297, 631] width 39 height 13
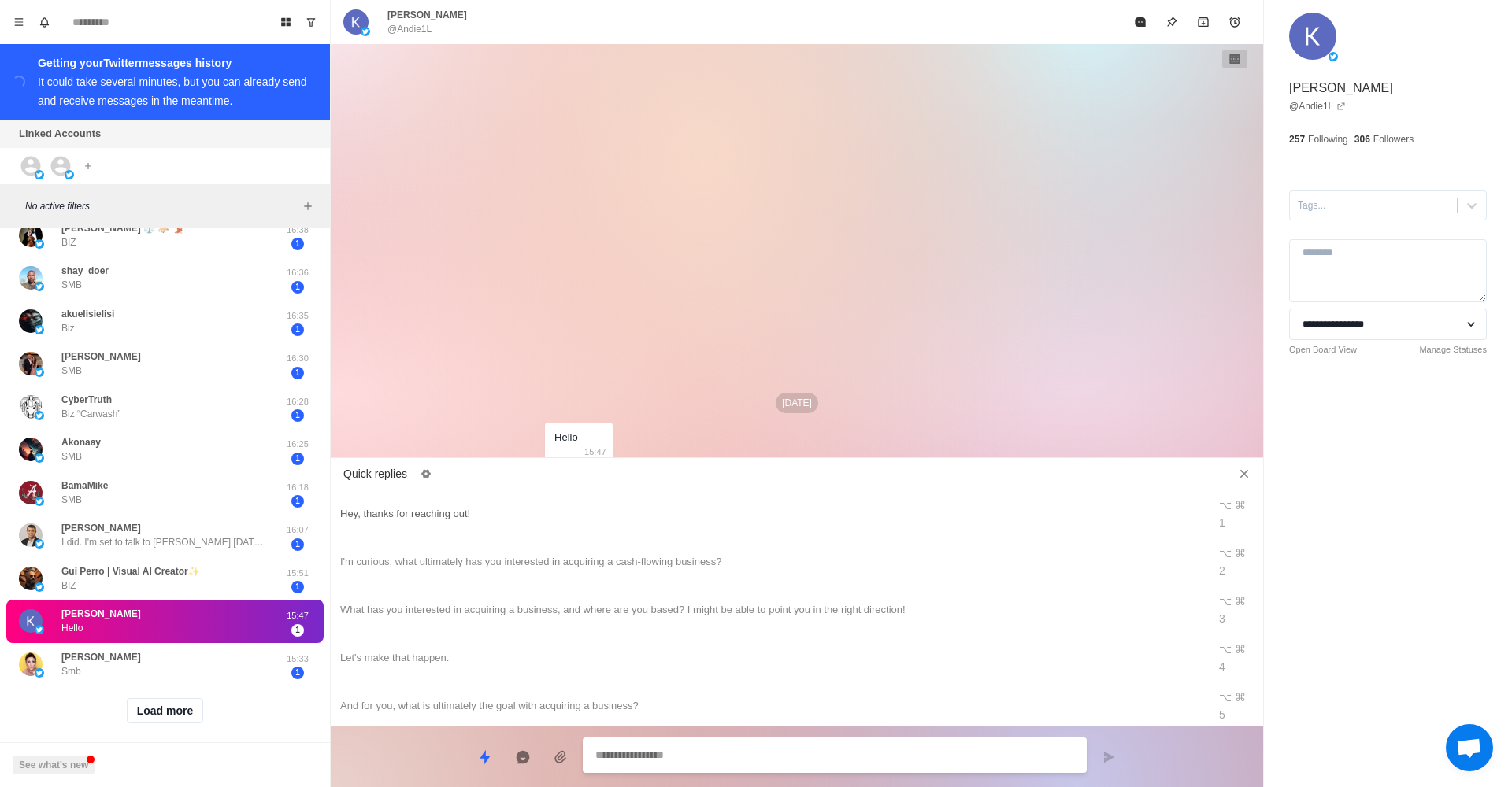
type textarea "*"
click at [714, 507] on div "Hey, thanks for reaching out!" at bounding box center [769, 514] width 858 height 18
type textarea "**********"
click at [1095, 754] on button "Send message" at bounding box center [1109, 757] width 32 height 32
type textarea "*"
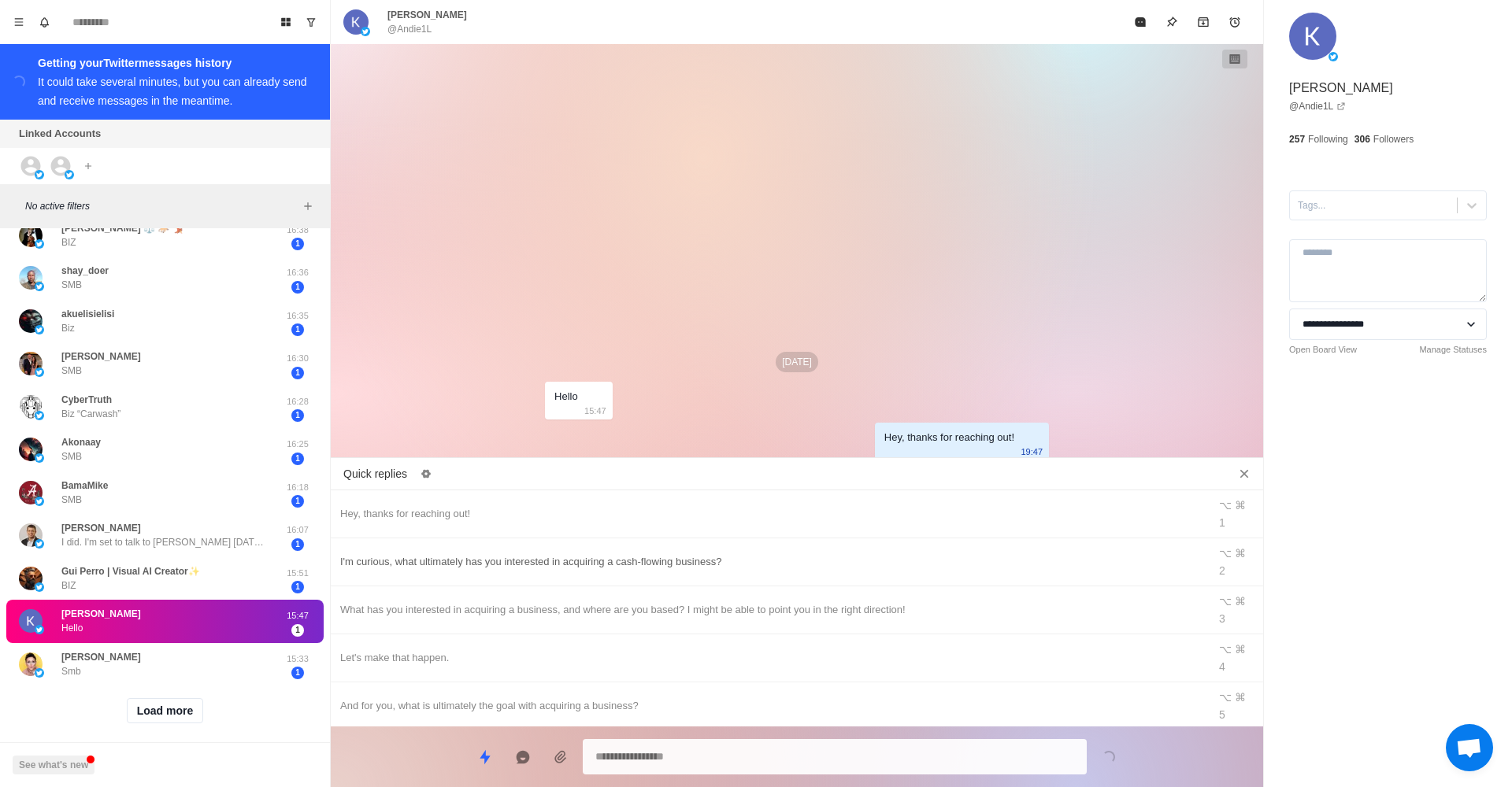
type textarea "*"
click at [727, 553] on div "I'm curious, what ultimately has you interested in acquiring a cash-flowing bus…" at bounding box center [769, 562] width 858 height 18
type textarea "**********"
click at [1107, 751] on icon "Send message" at bounding box center [1109, 757] width 13 height 13
type textarea "*"
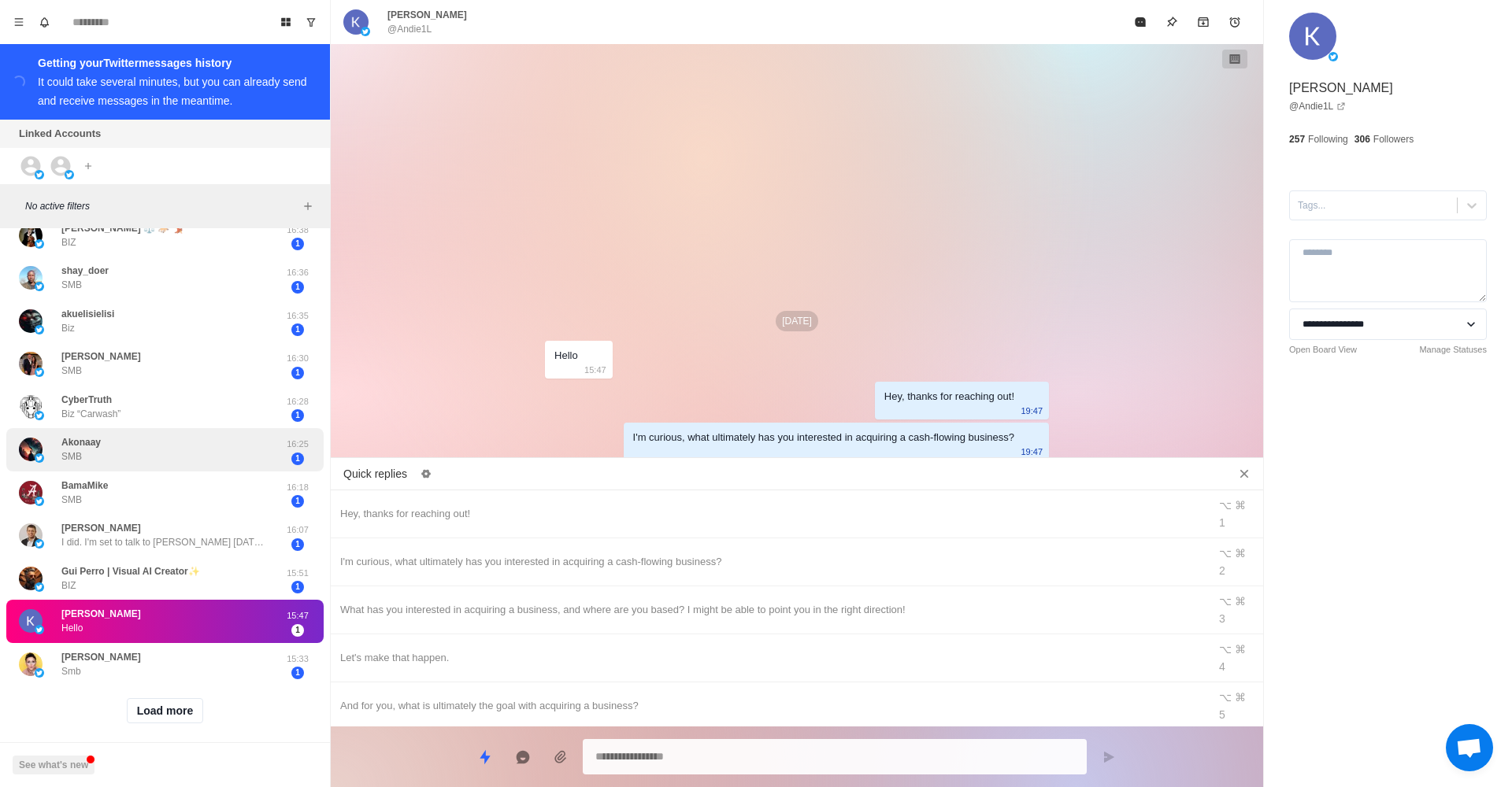
click at [225, 465] on div "Akonaay SMB" at bounding box center [148, 450] width 259 height 31
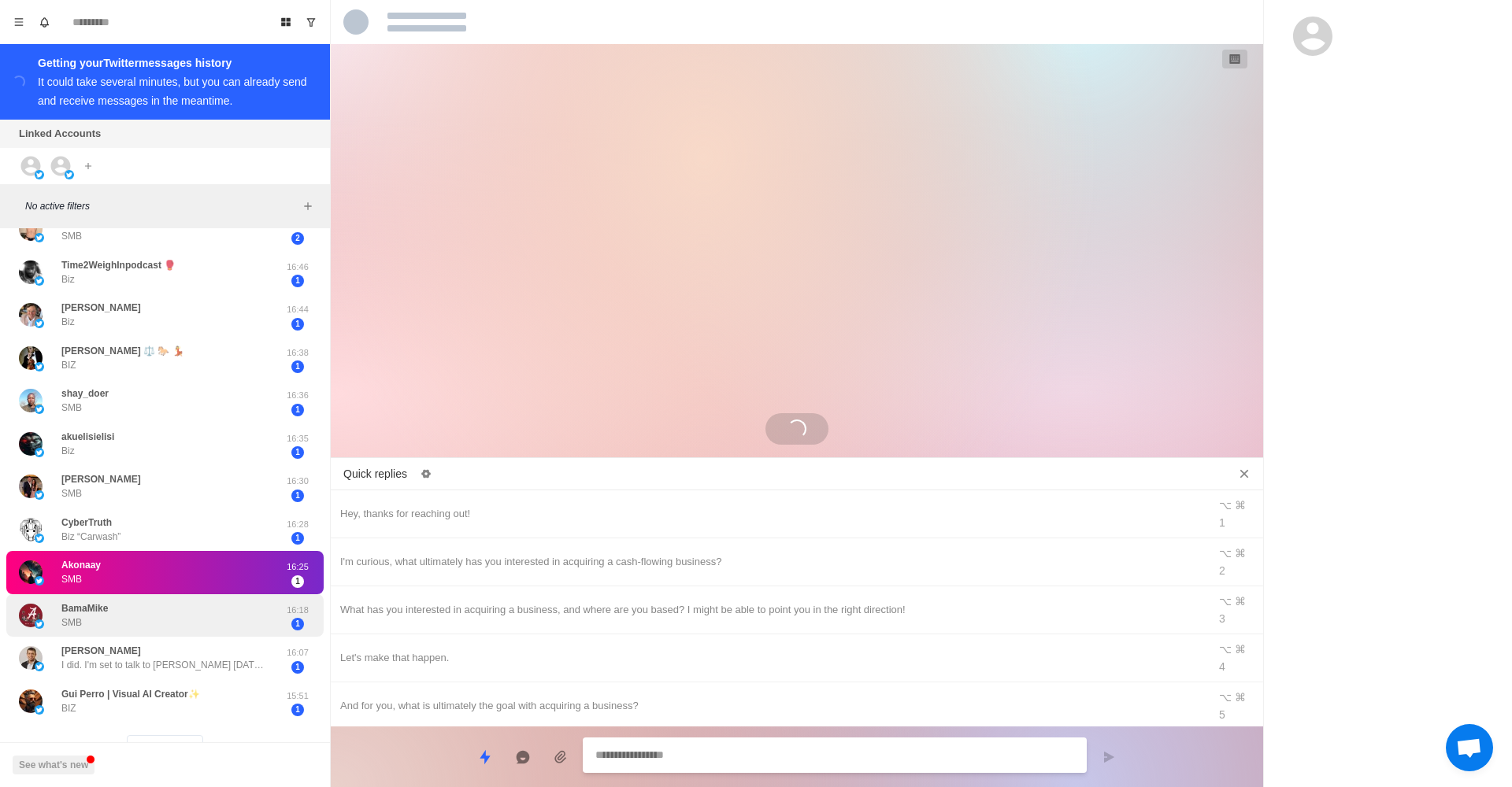
click at [221, 617] on div "BamaMike SMB" at bounding box center [148, 616] width 259 height 31
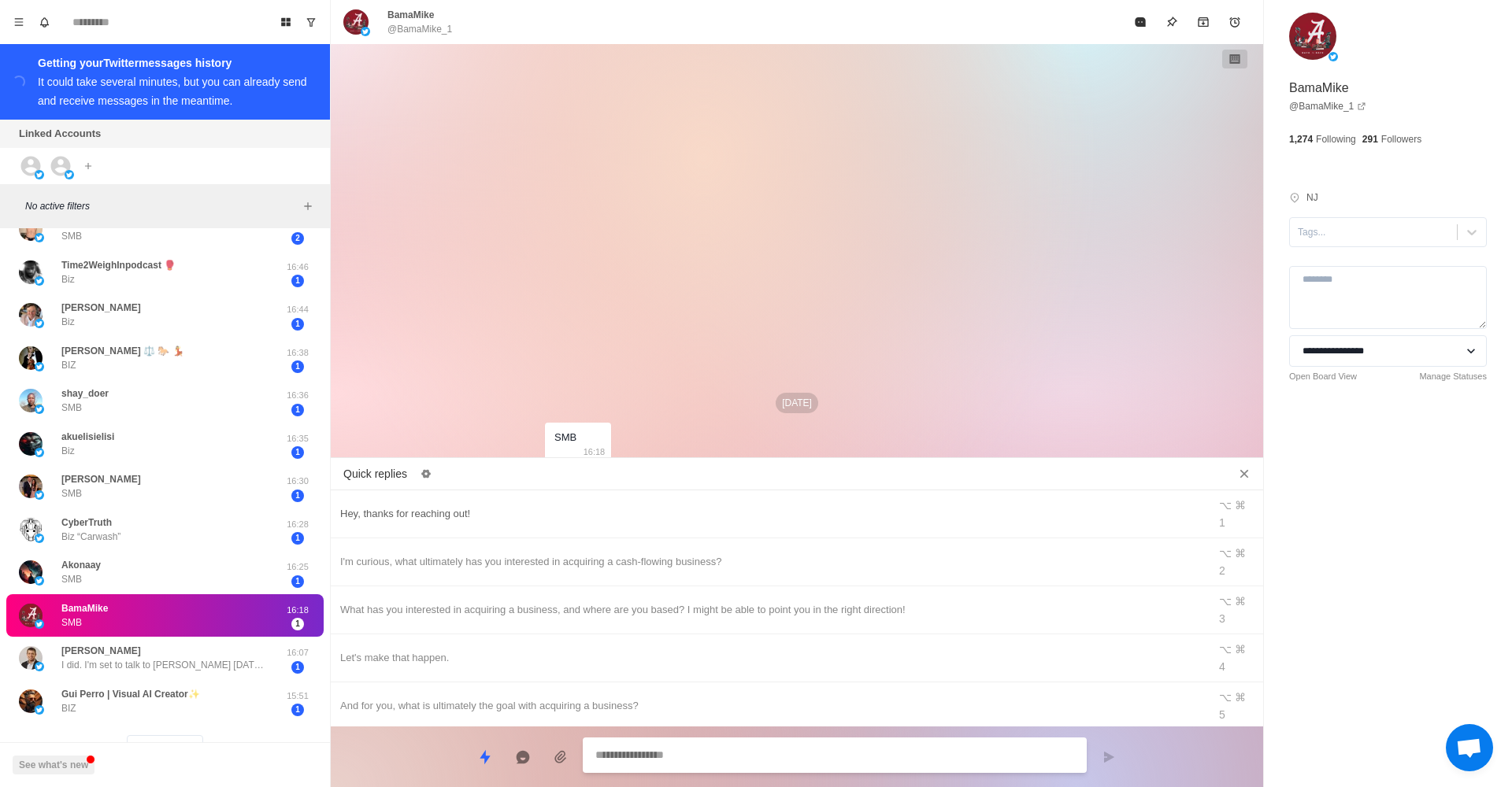
type textarea "*"
click at [441, 509] on div "Hey, thanks for reaching out!" at bounding box center [769, 514] width 858 height 18
type textarea "**********"
click at [1101, 760] on button "Send message" at bounding box center [1109, 757] width 32 height 32
type textarea "*"
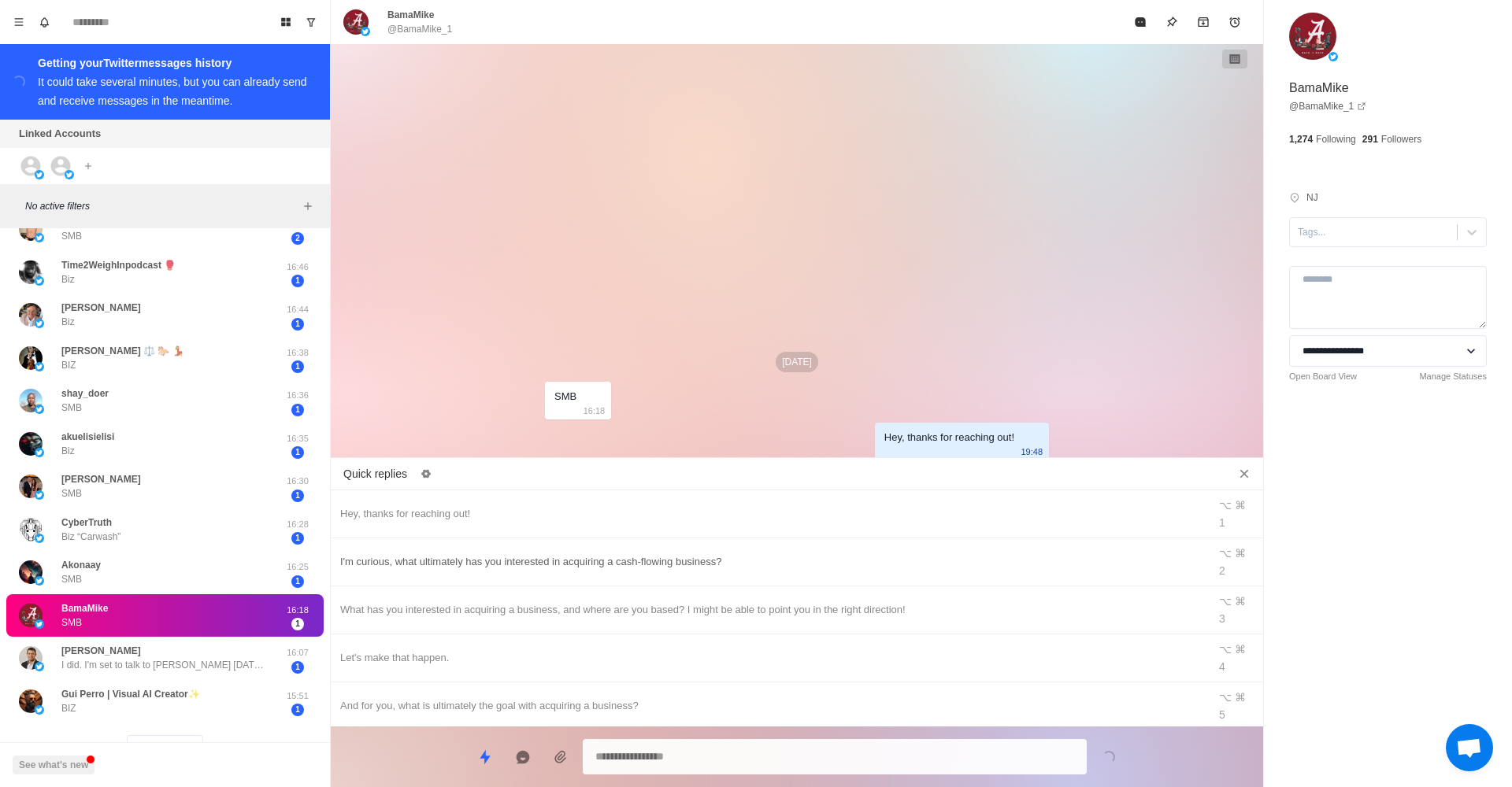
type textarea "*"
click at [701, 553] on div "I'm curious, what ultimately has you interested in acquiring a cash-flowing bus…" at bounding box center [769, 562] width 858 height 18
type textarea "**********"
click at [1110, 754] on icon "Send message" at bounding box center [1109, 756] width 10 height 11
type textarea "*"
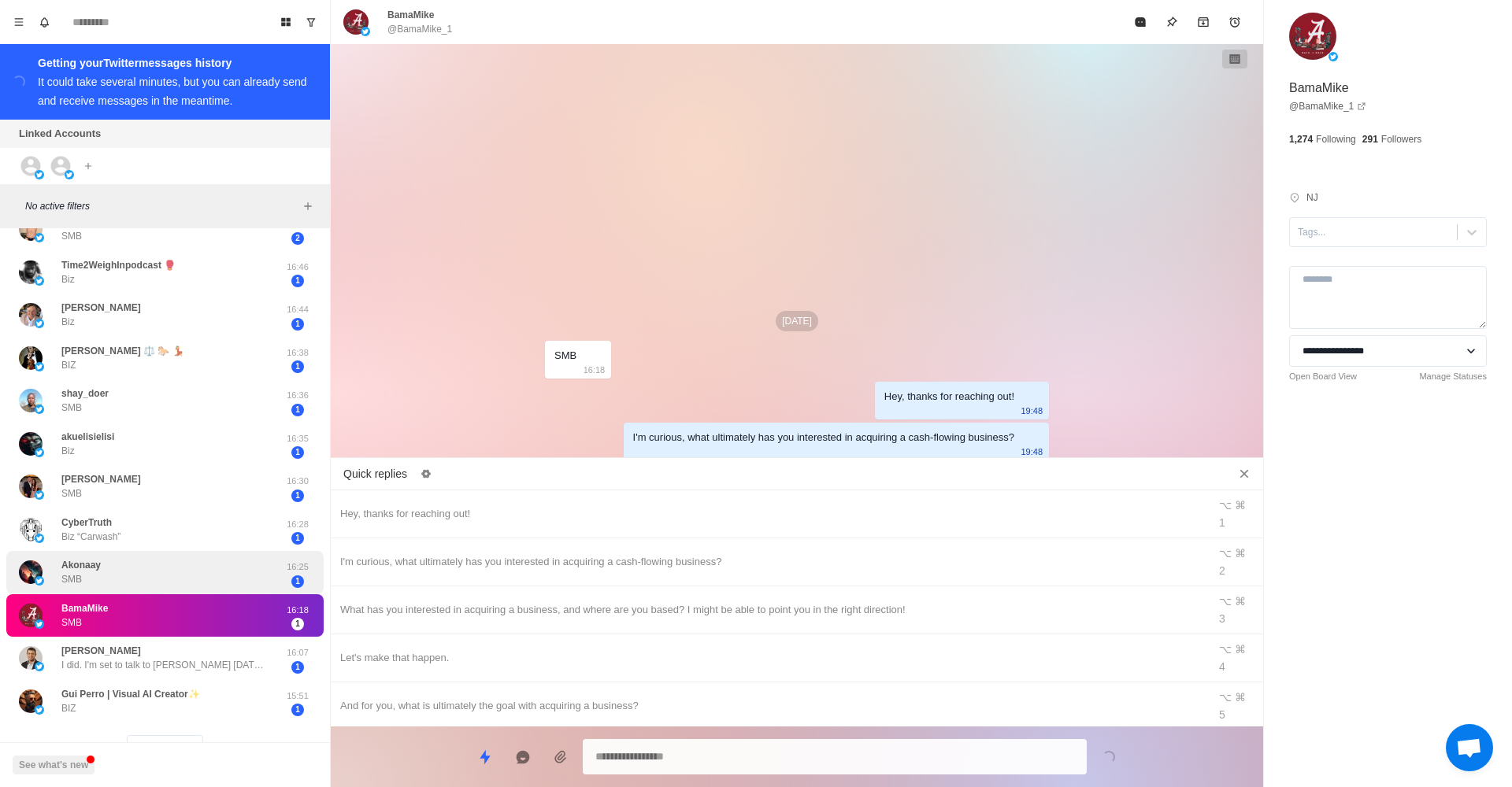
click at [265, 571] on div "Akonaay SMB" at bounding box center [148, 572] width 259 height 31
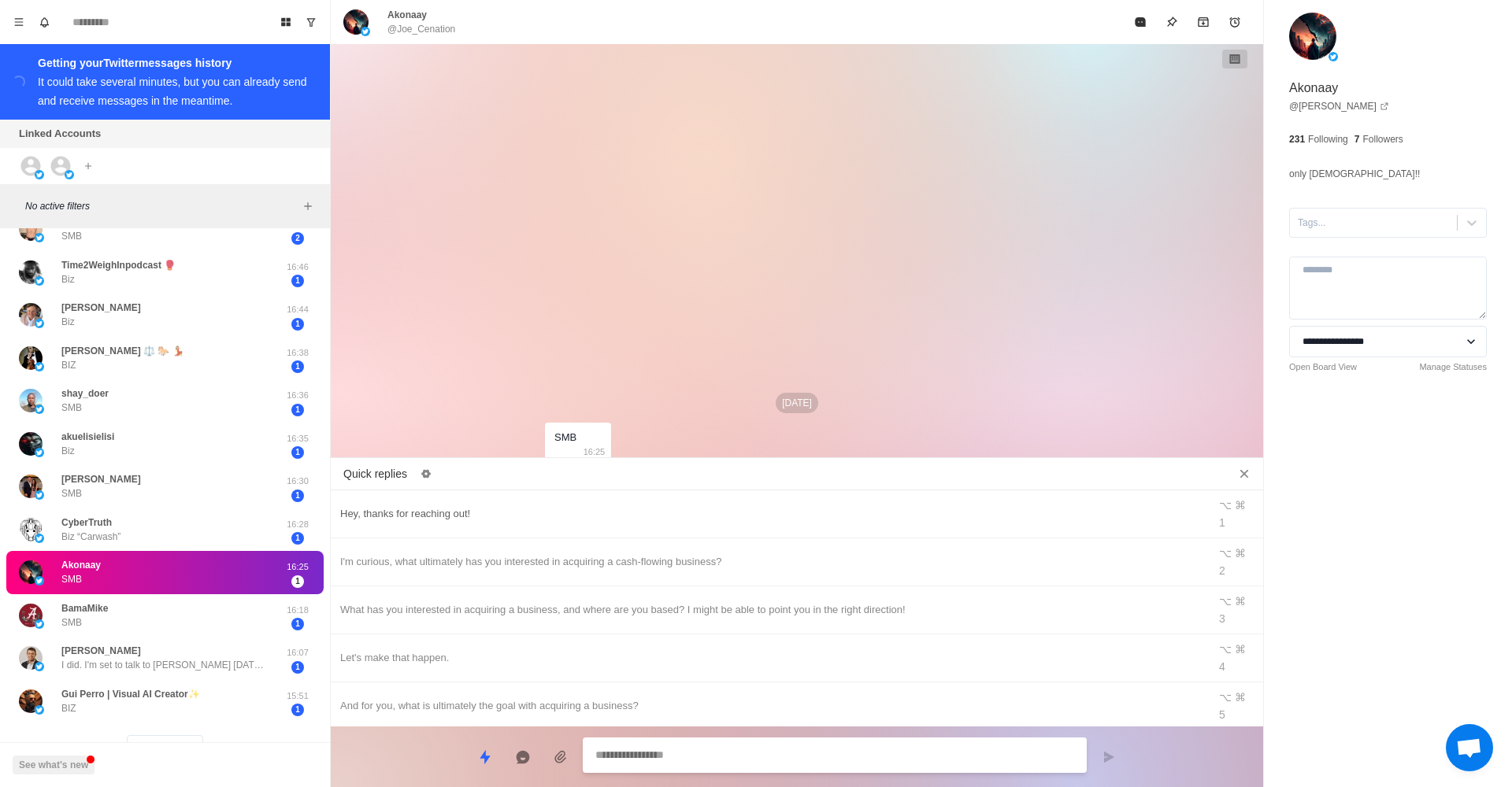
type textarea "*"
click at [481, 506] on div "Hey, thanks for reaching out!" at bounding box center [769, 514] width 858 height 18
type textarea "**********"
click at [1099, 755] on button "Send message" at bounding box center [1109, 757] width 32 height 32
type textarea "*"
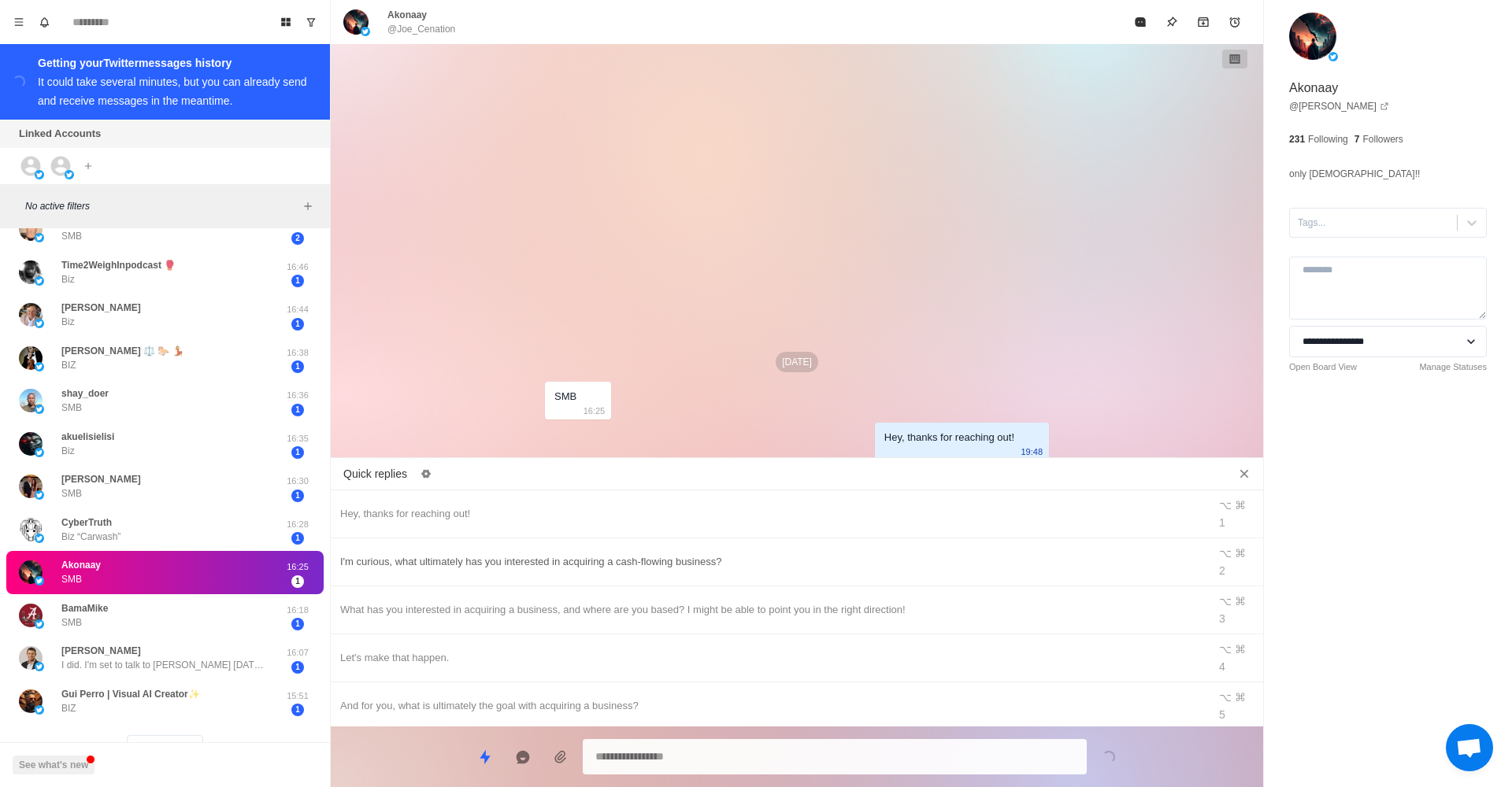
drag, startPoint x: 822, startPoint y: 535, endPoint x: 842, endPoint y: 547, distance: 23.3
click at [822, 553] on div "I'm curious, what ultimately has you interested in acquiring a cash-flowing bus…" at bounding box center [769, 562] width 858 height 18
type textarea "**********"
click at [1120, 765] on button "Send message" at bounding box center [1109, 757] width 32 height 32
type textarea "*"
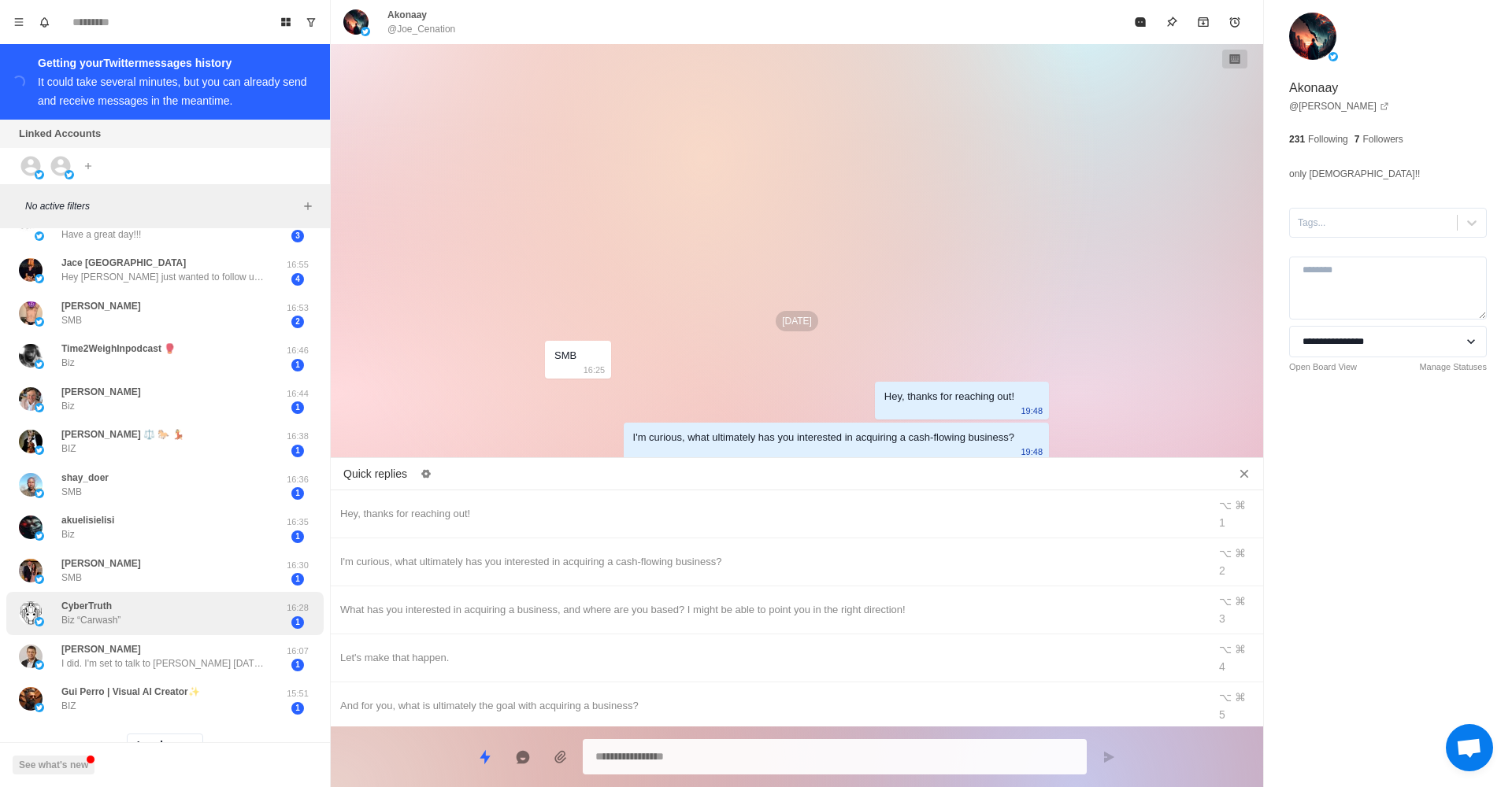
click at [265, 598] on div "CyberTruth Biz “Carwash”" at bounding box center [148, 613] width 259 height 31
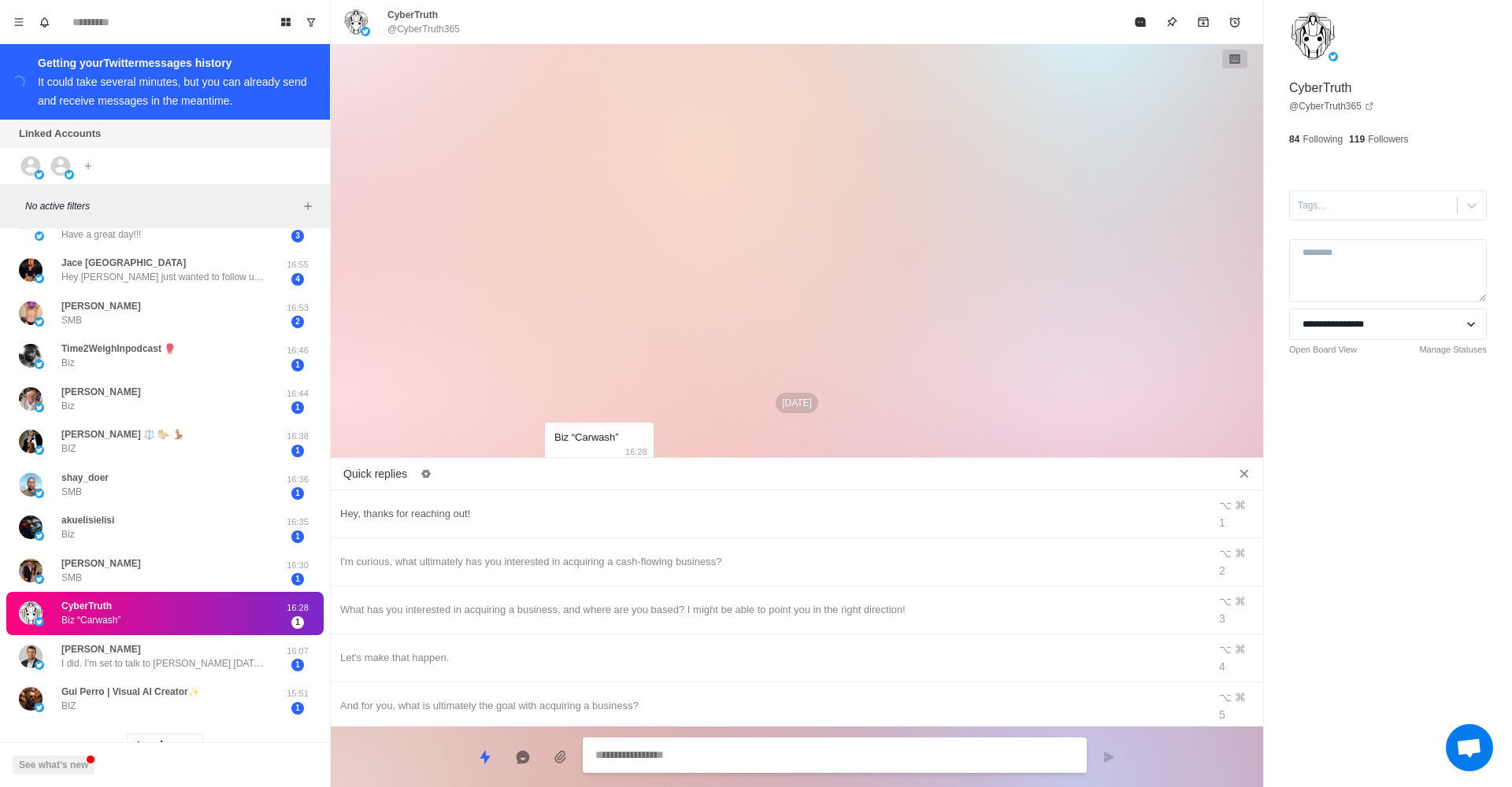
type textarea "*"
click at [556, 510] on div "Hey, thanks for reaching out!" at bounding box center [769, 514] width 858 height 18
type textarea "**********"
click at [1110, 760] on icon "Send message" at bounding box center [1109, 757] width 13 height 13
type textarea "*"
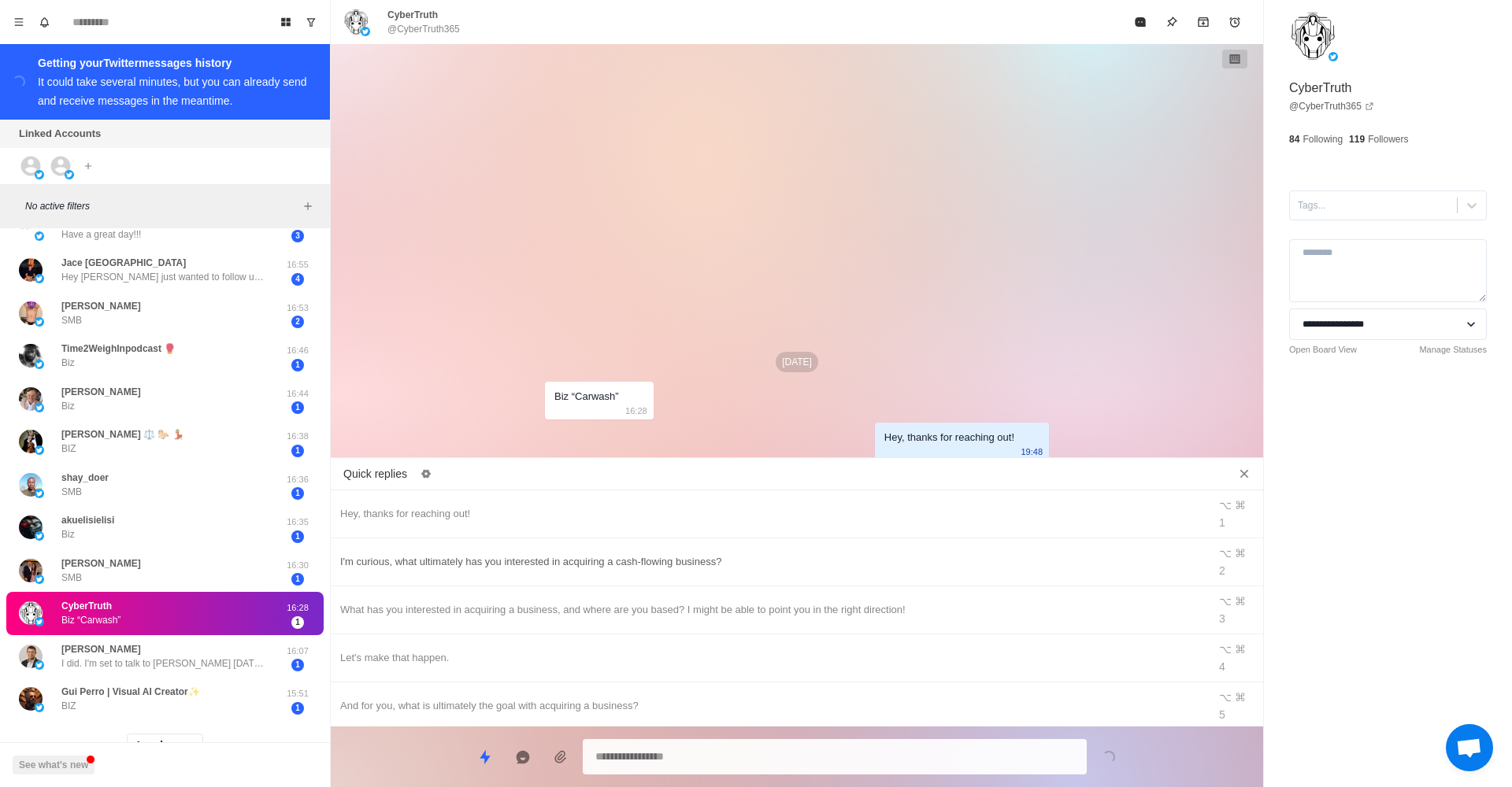
click at [841, 553] on div "I'm curious, what ultimately has you interested in acquiring a cash-flowing bus…" at bounding box center [769, 562] width 858 height 18
type textarea "**********"
click at [1110, 761] on icon "Send message" at bounding box center [1109, 757] width 13 height 13
type textarea "*"
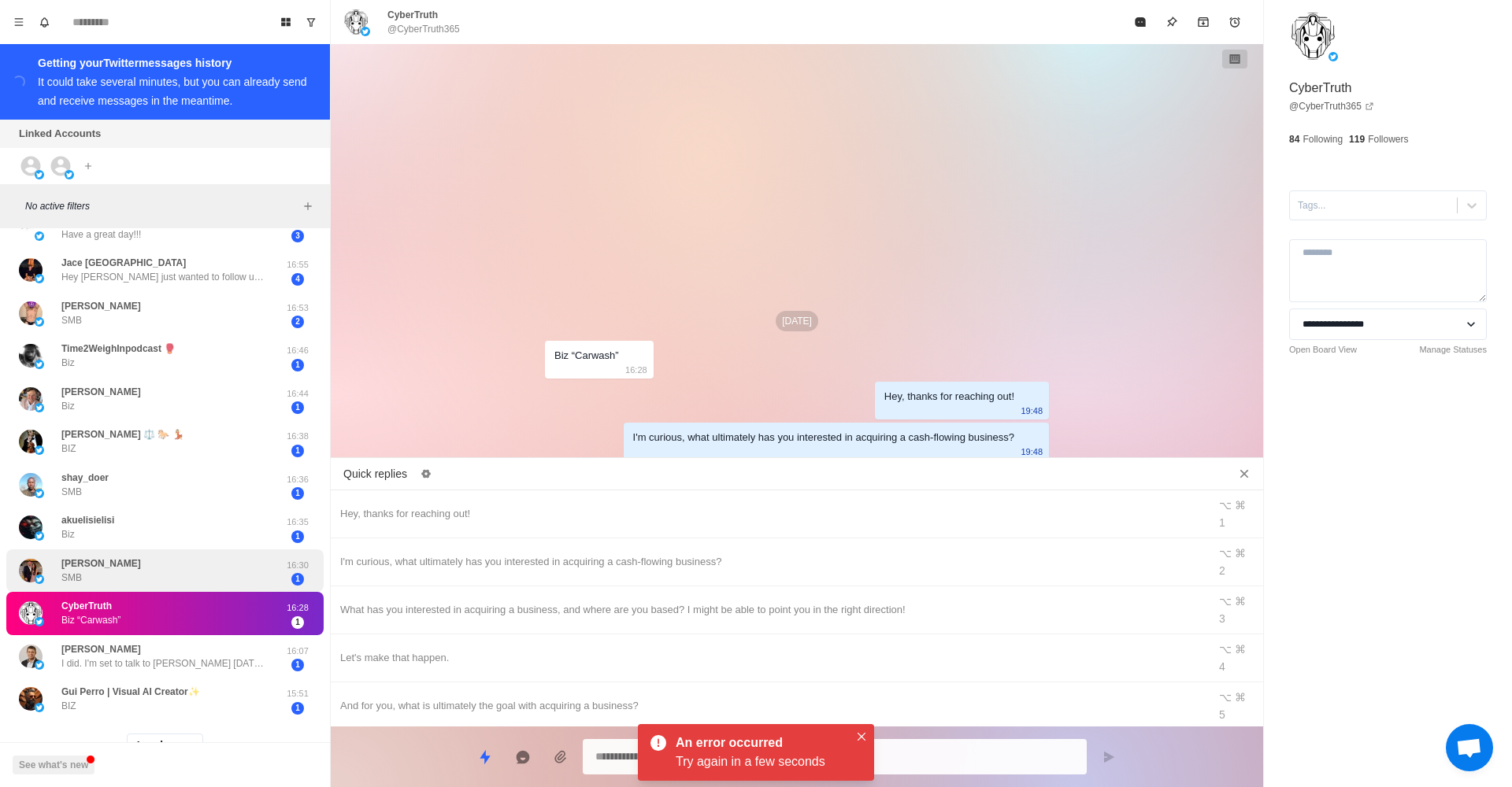
click at [160, 567] on div "[PERSON_NAME] SMB" at bounding box center [148, 571] width 259 height 31
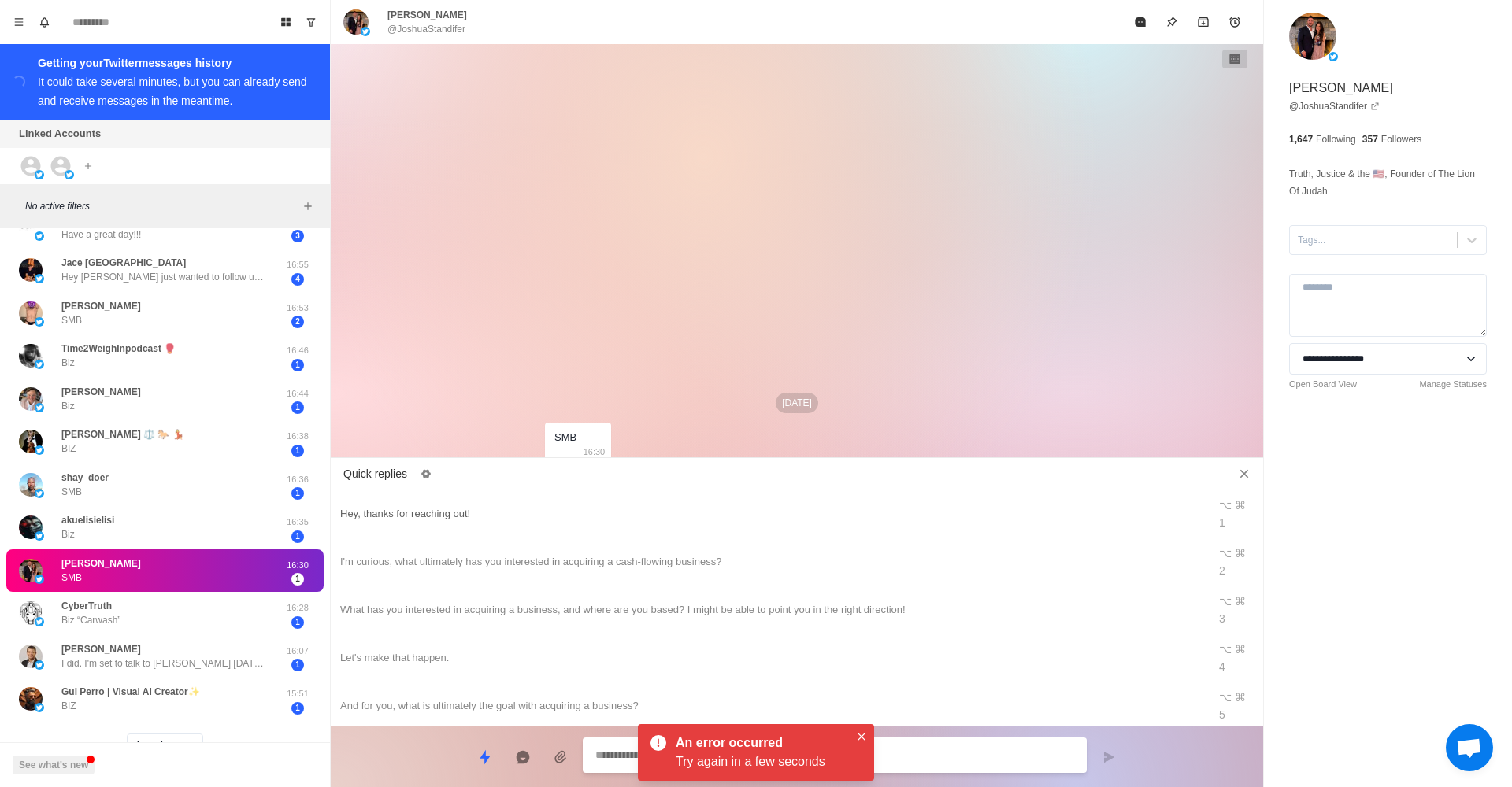
type textarea "*"
click at [600, 513] on div "Hey, thanks for reaching out!" at bounding box center [769, 514] width 858 height 18
type textarea "**********"
click at [1110, 762] on icon "Send message" at bounding box center [1109, 757] width 13 height 13
type textarea "*"
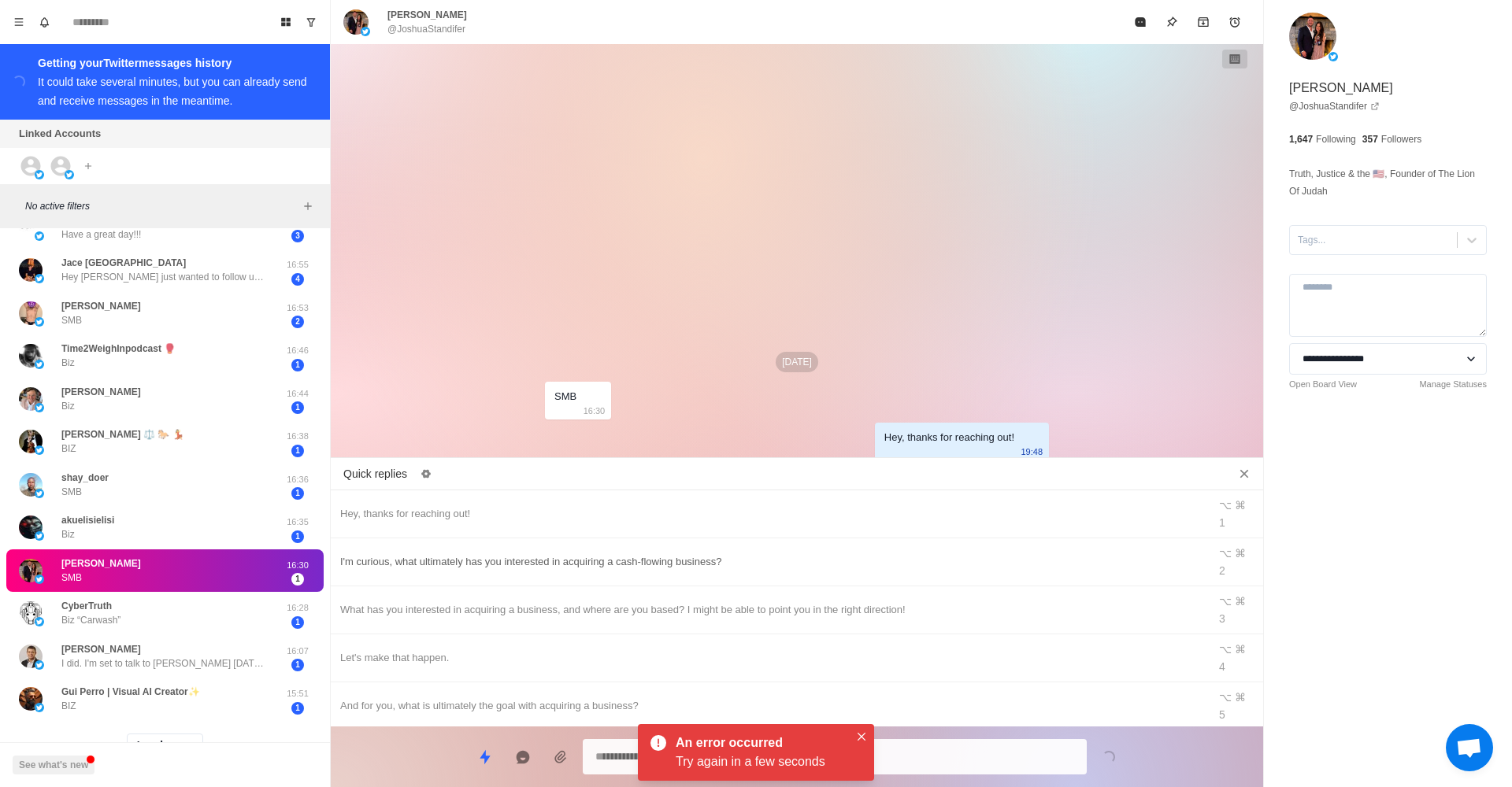
click at [735, 553] on div "I'm curious, what ultimately has you interested in acquiring a cash-flowing bus…" at bounding box center [769, 562] width 858 height 18
type textarea "**********"
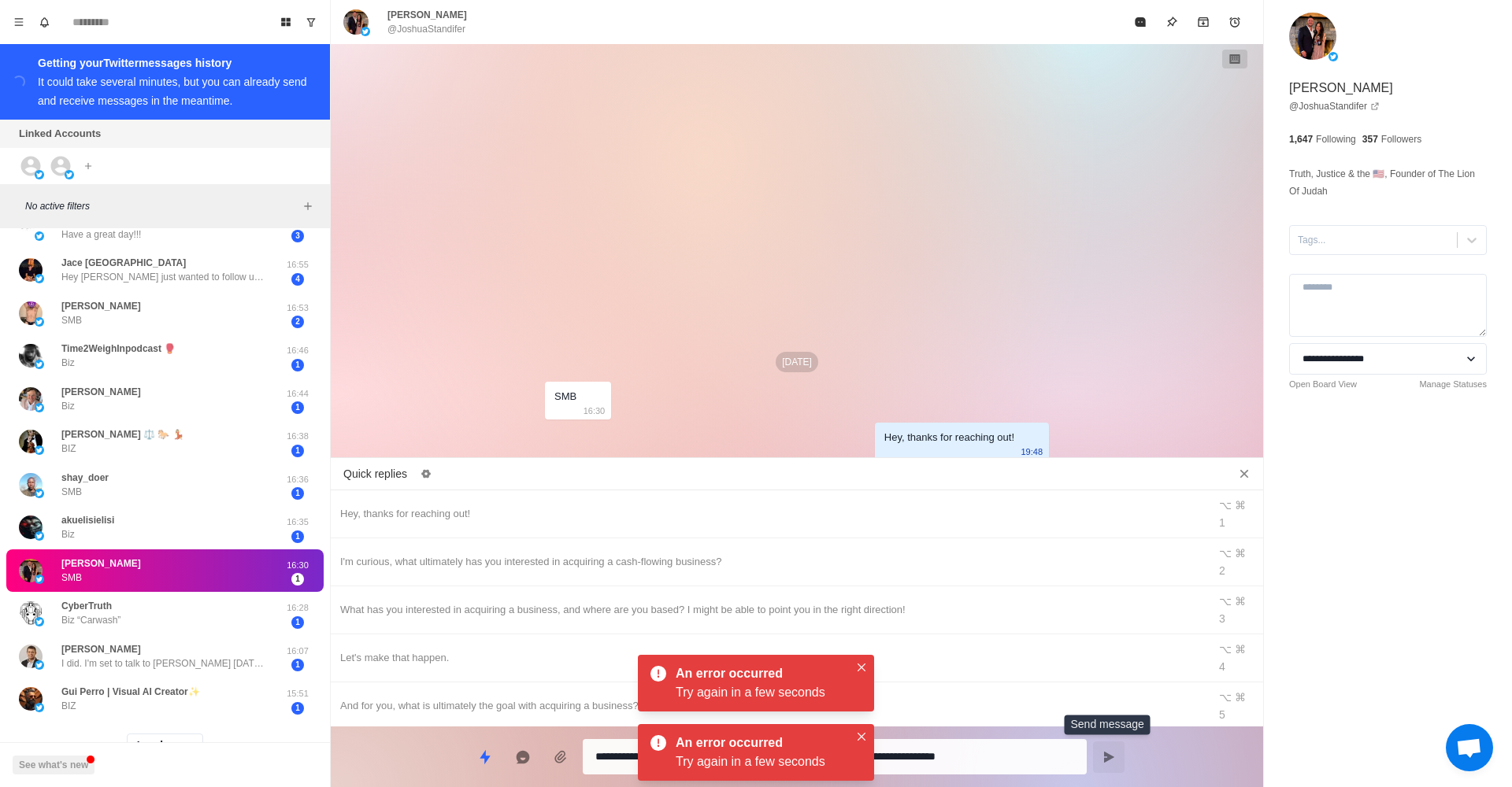
click at [1108, 749] on button "Send message" at bounding box center [1109, 757] width 32 height 32
type textarea "*"
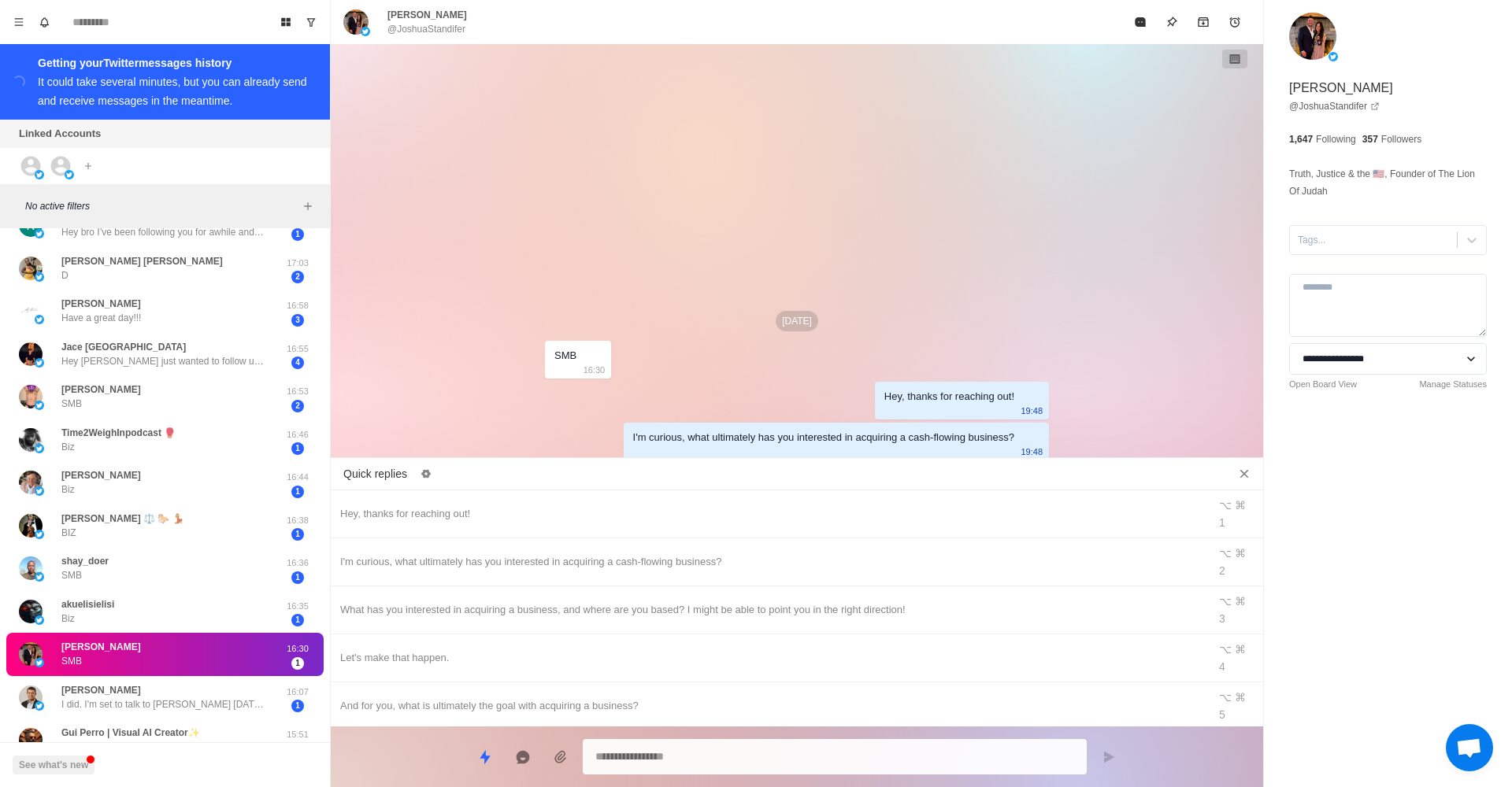
type textarea "*"
